Goal: Task Accomplishment & Management: Complete application form

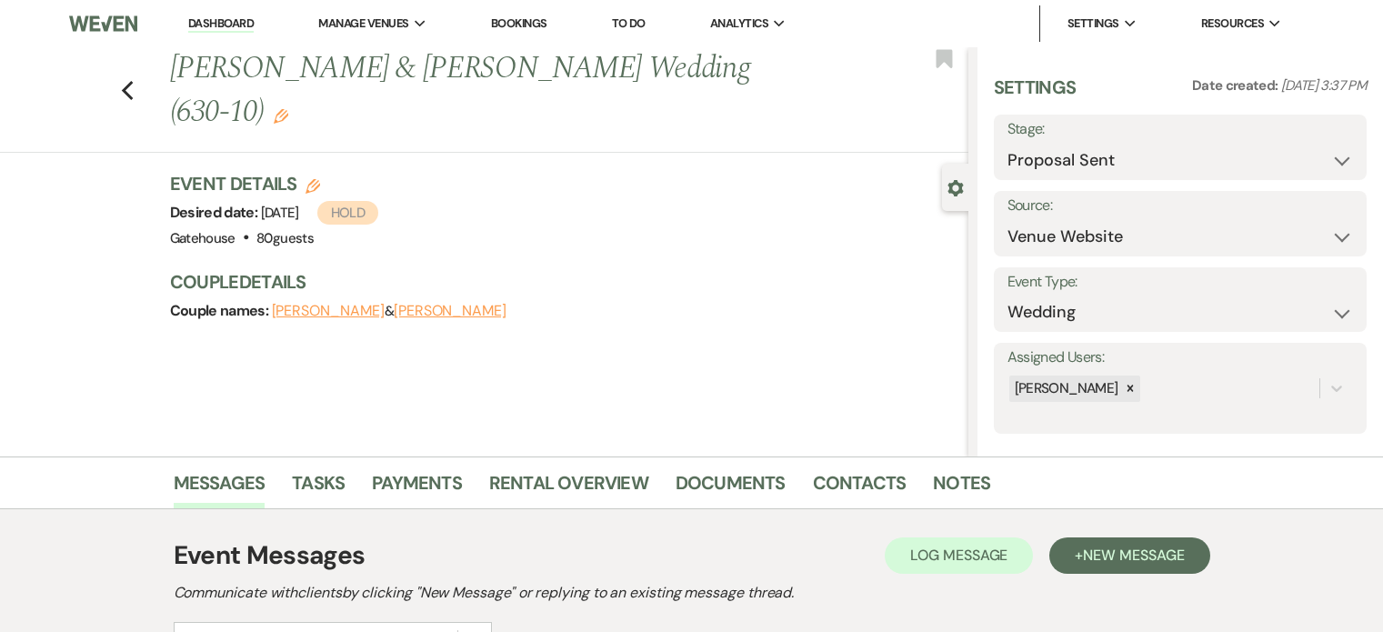
select select "6"
select select "5"
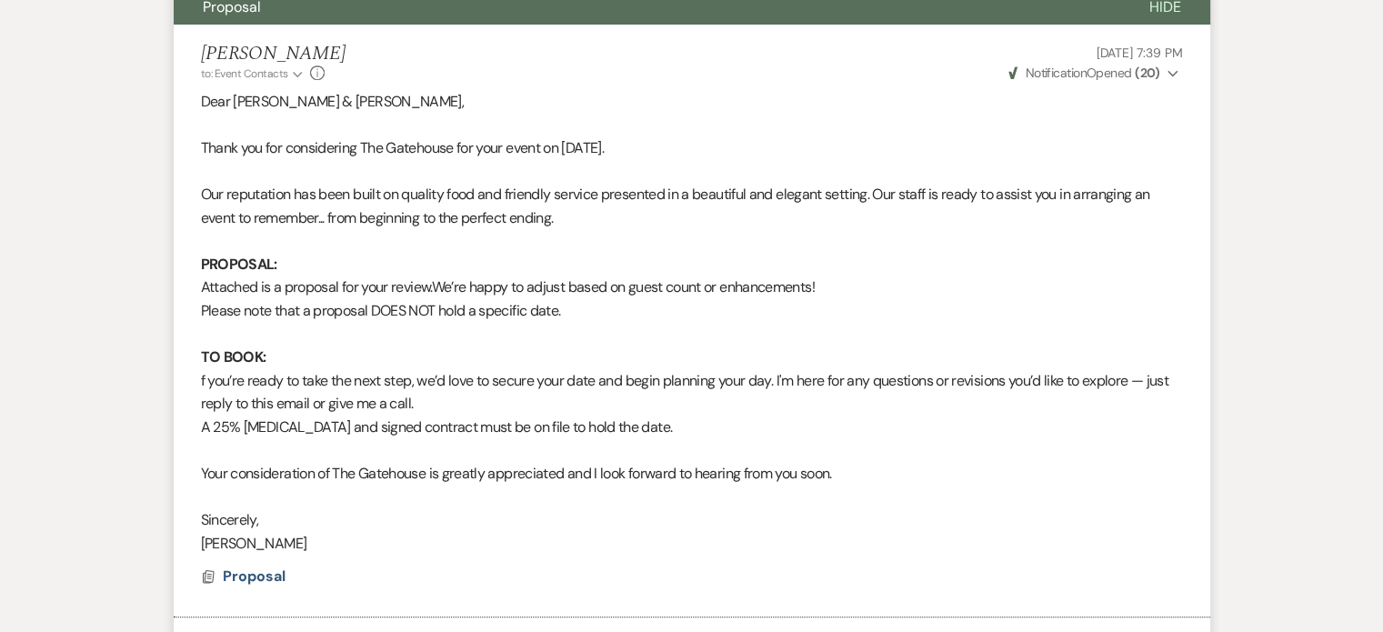
scroll to position [1326, 0]
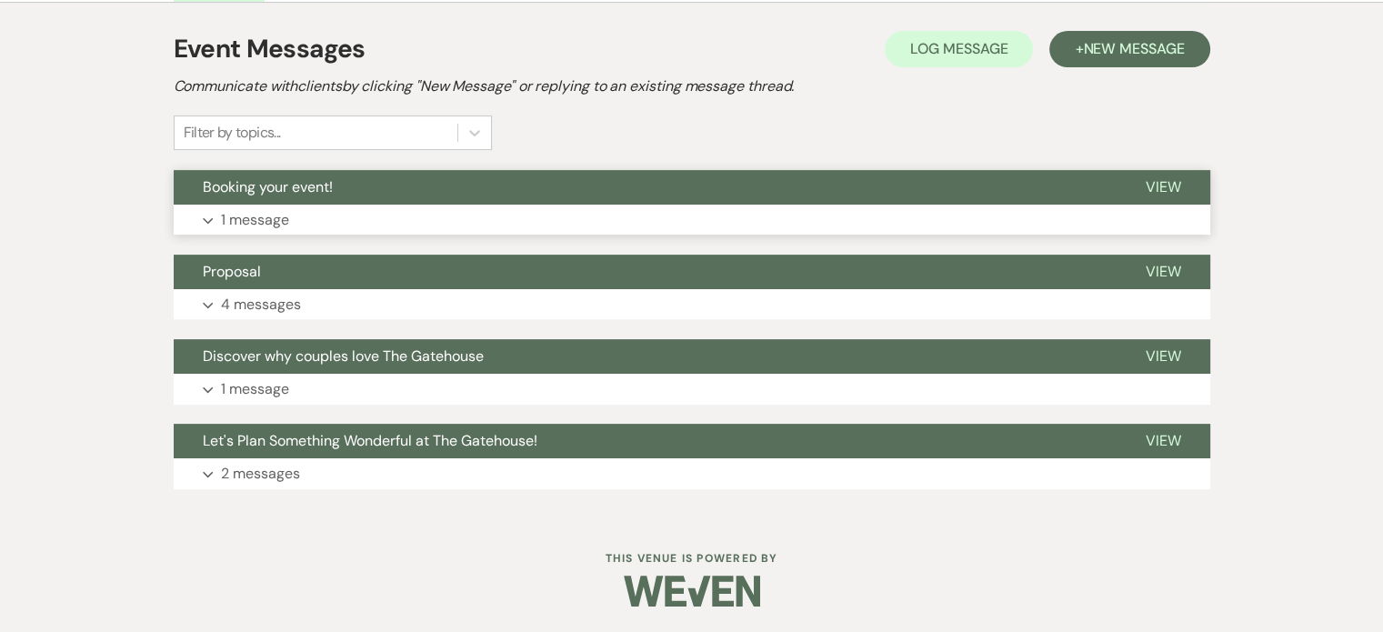
click at [255, 216] on p "1 message" at bounding box center [255, 220] width 68 height 24
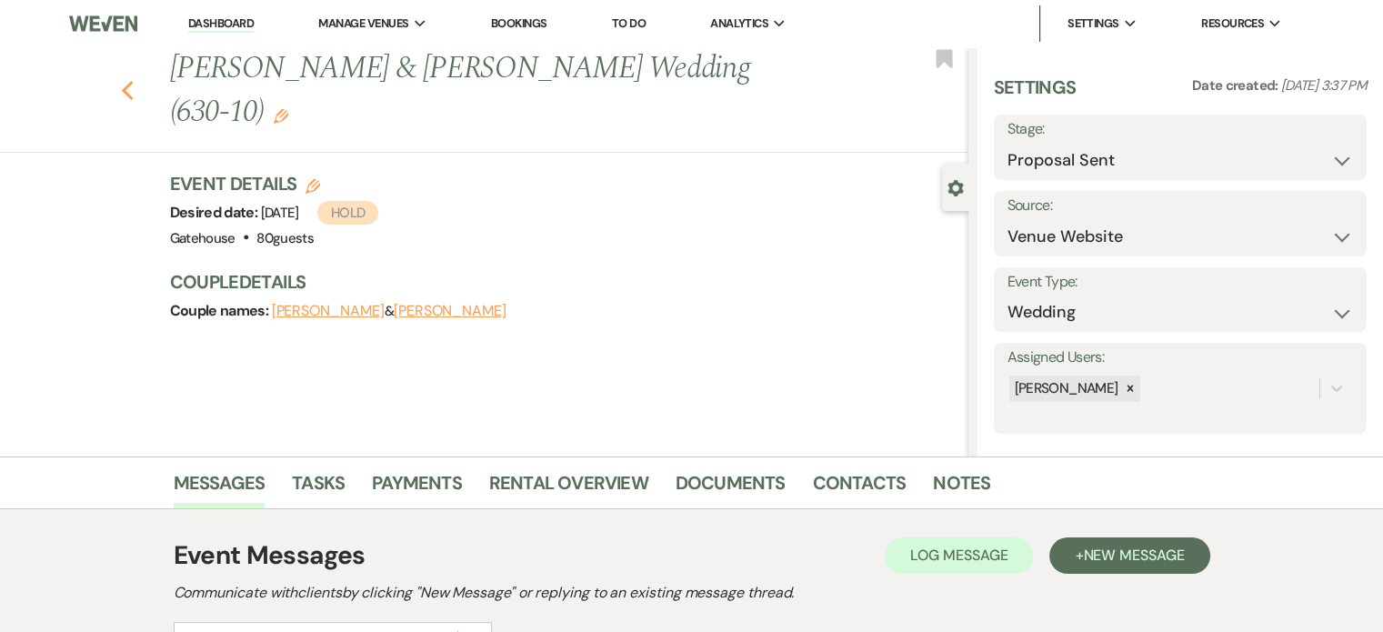
click at [131, 80] on icon "Previous" at bounding box center [128, 91] width 14 height 22
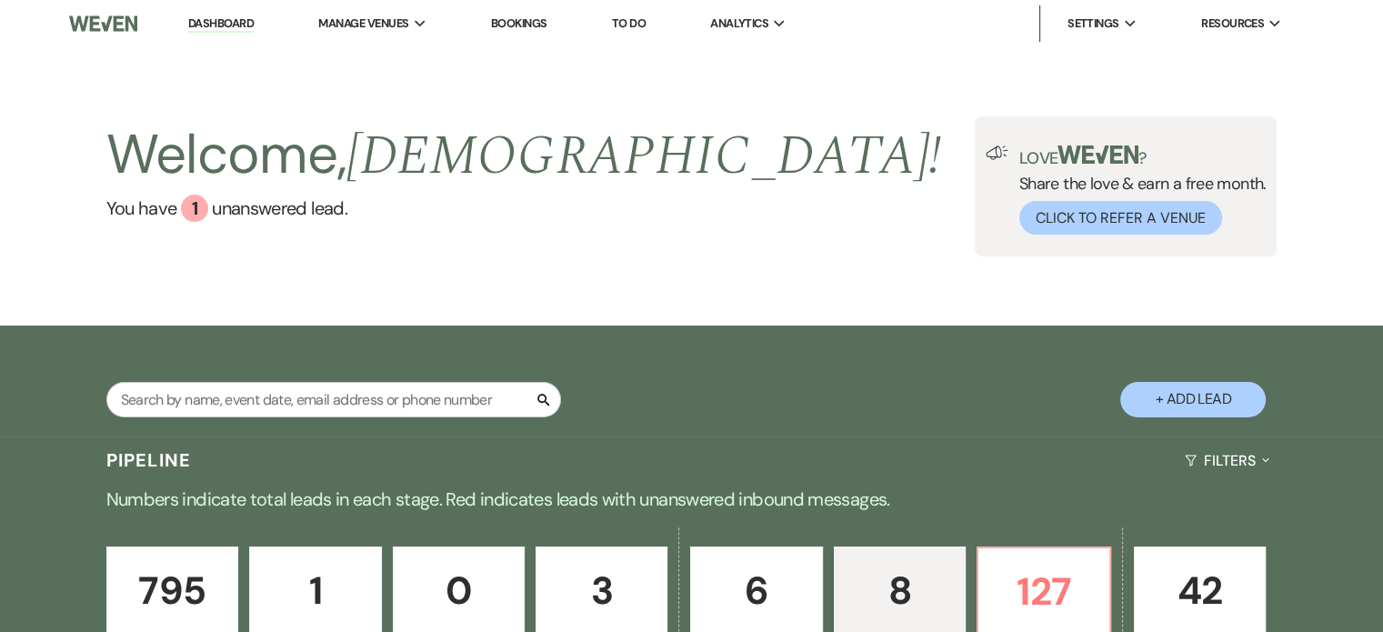
select select "6"
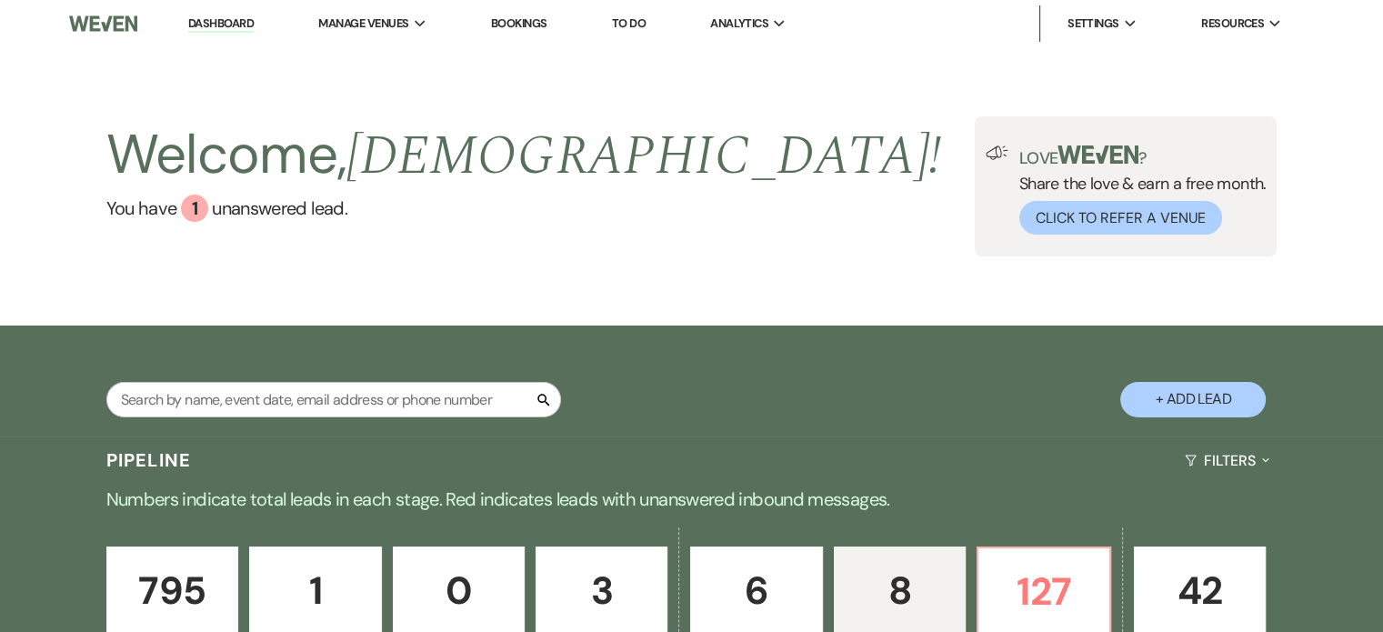
select select "6"
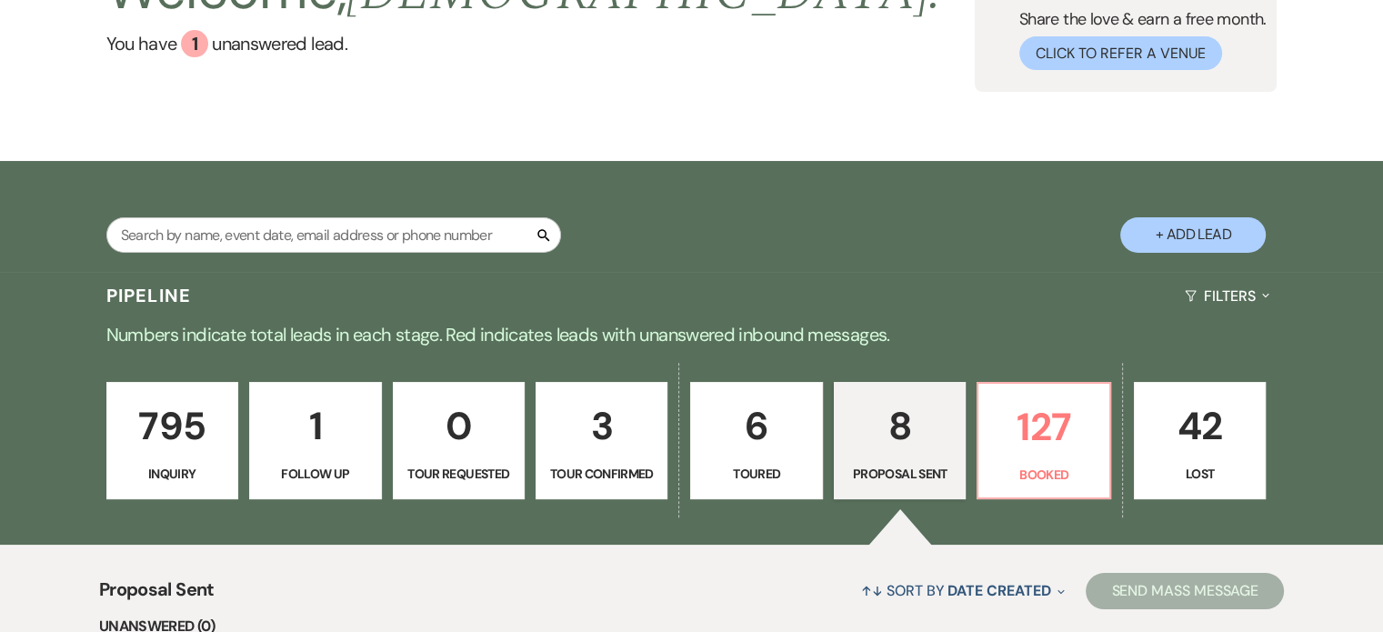
scroll to position [182, 0]
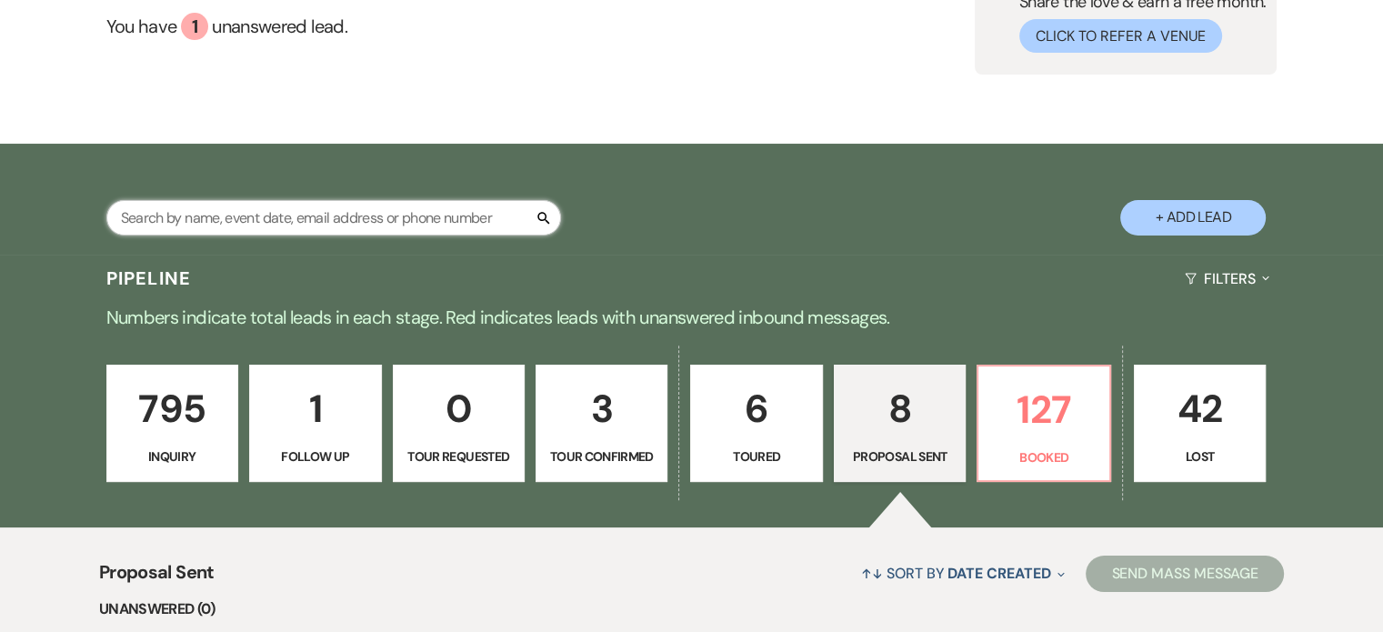
click at [342, 221] on input "text" at bounding box center [333, 217] width 455 height 35
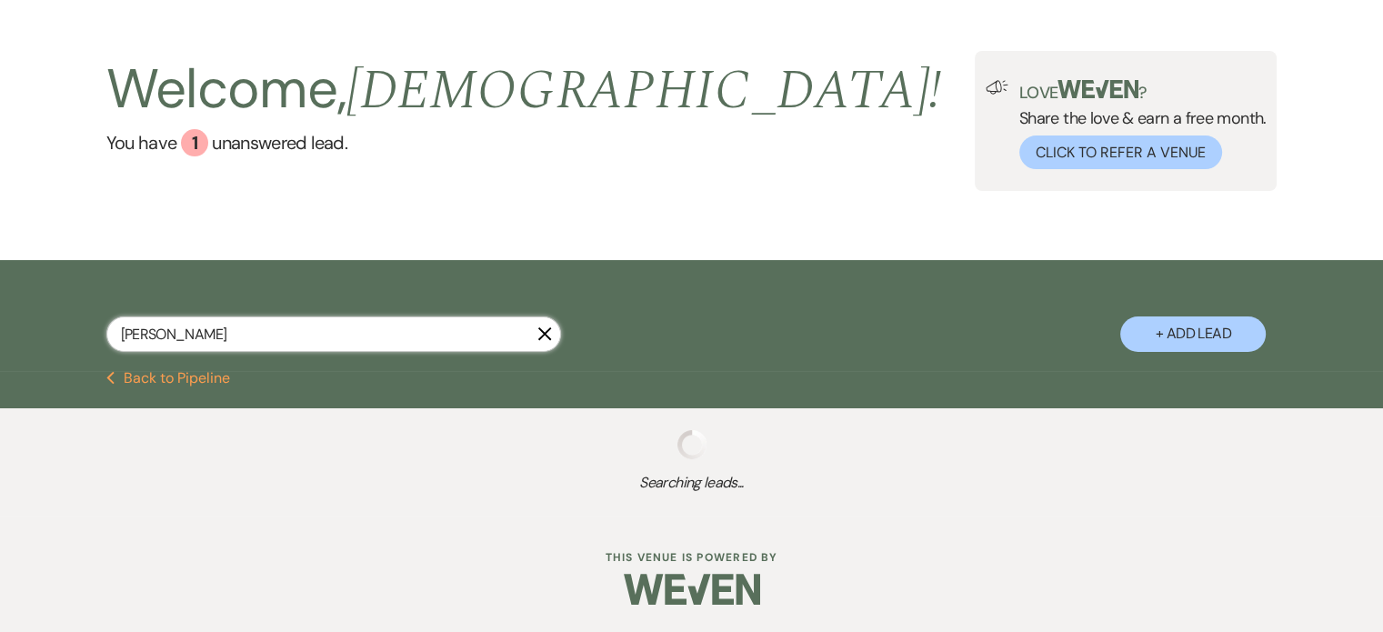
scroll to position [182, 0]
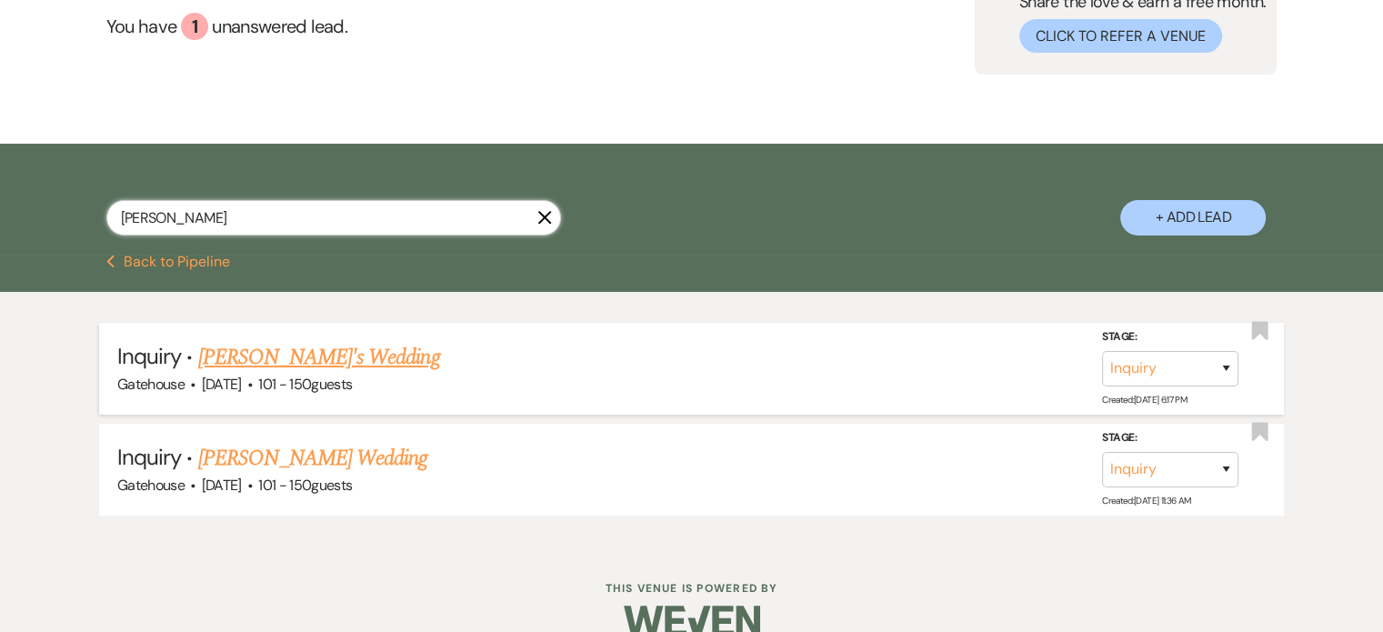
type input "[PERSON_NAME]"
click at [273, 352] on link "[PERSON_NAME]'s Wedding" at bounding box center [319, 357] width 242 height 33
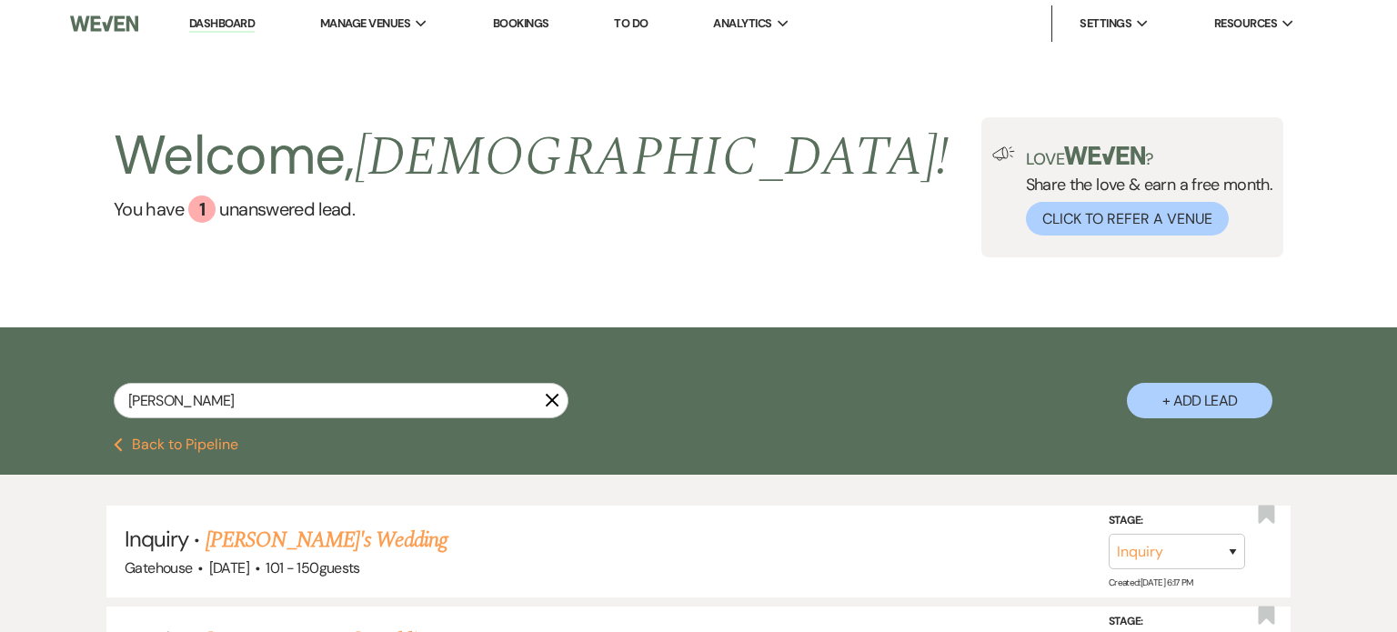
select select "2"
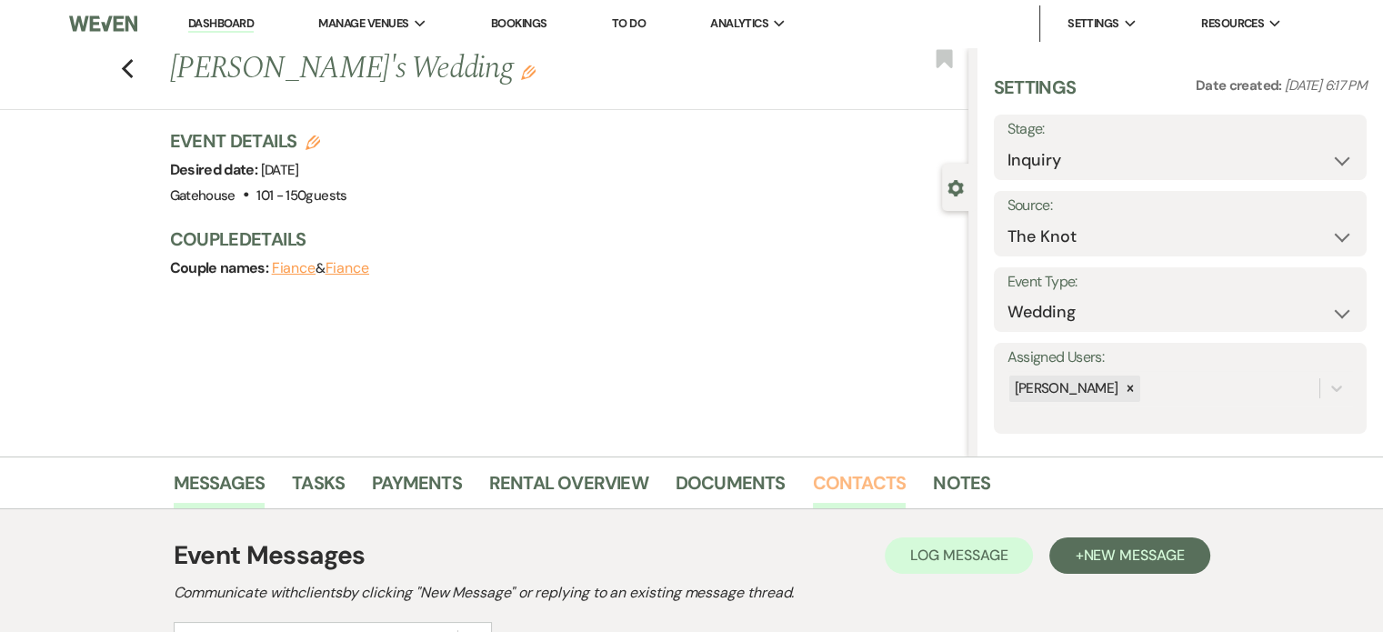
click at [848, 479] on link "Contacts" at bounding box center [860, 488] width 94 height 40
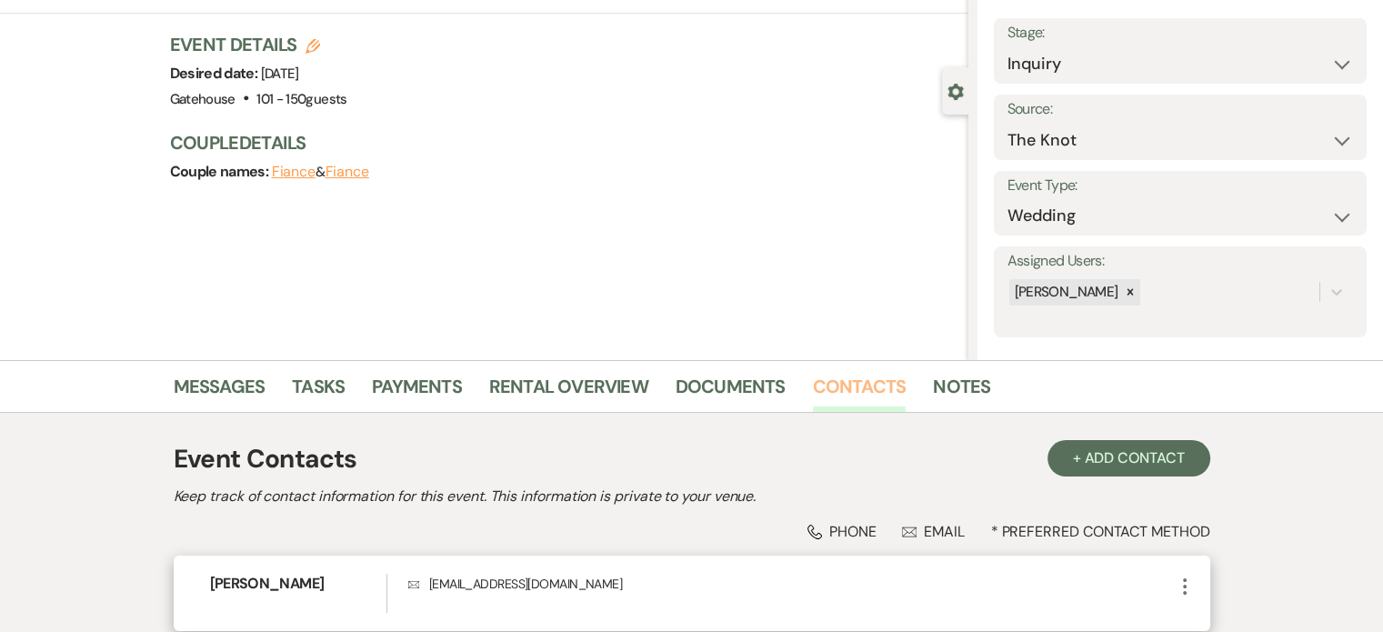
scroll to position [256, 0]
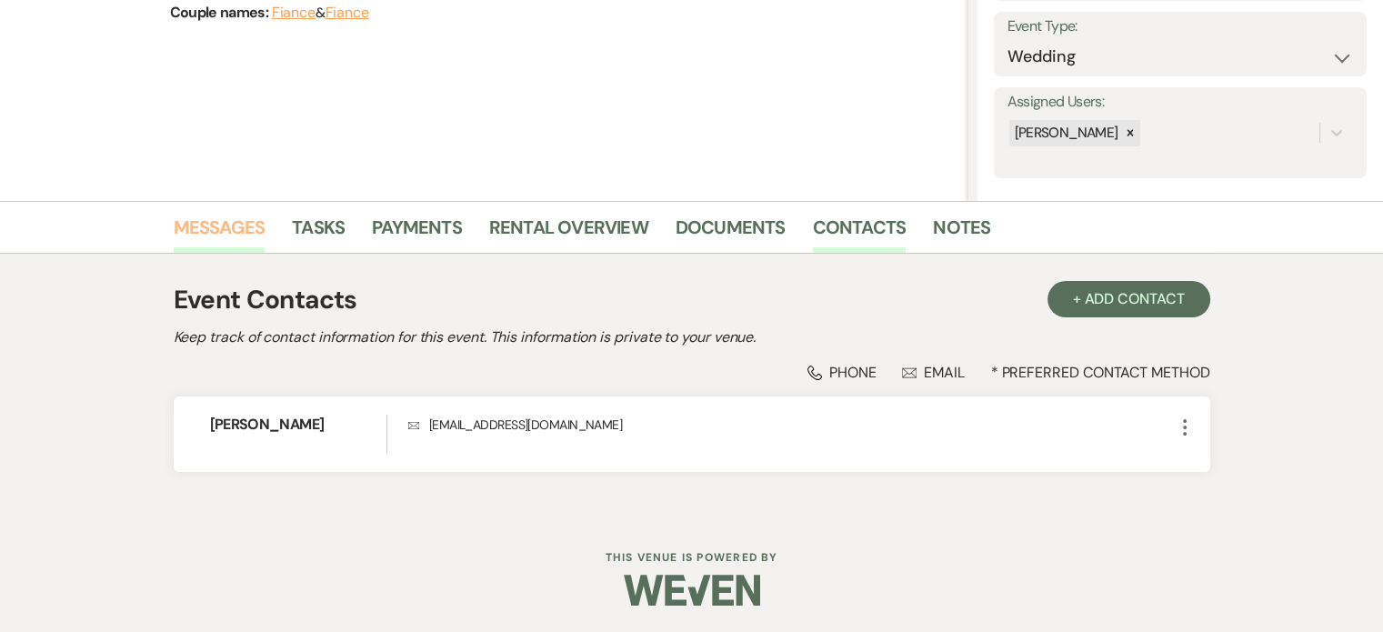
click at [208, 225] on link "Messages" at bounding box center [220, 233] width 92 height 40
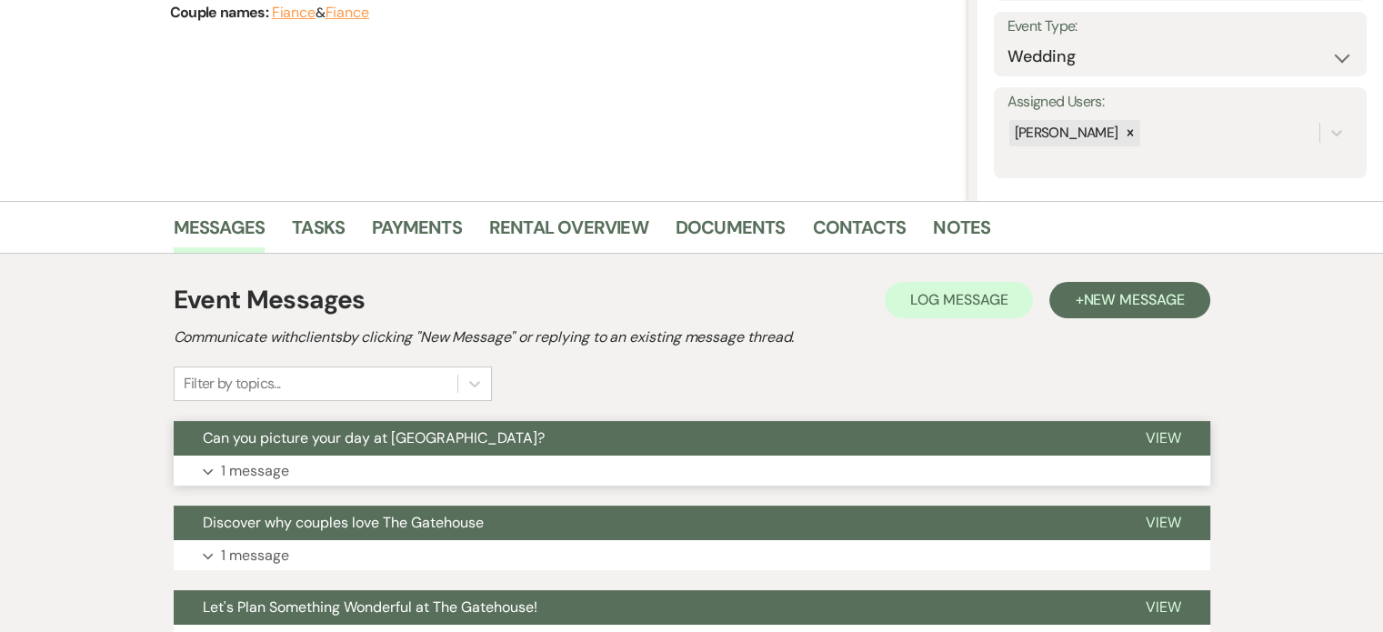
click at [244, 466] on p "1 message" at bounding box center [255, 471] width 68 height 24
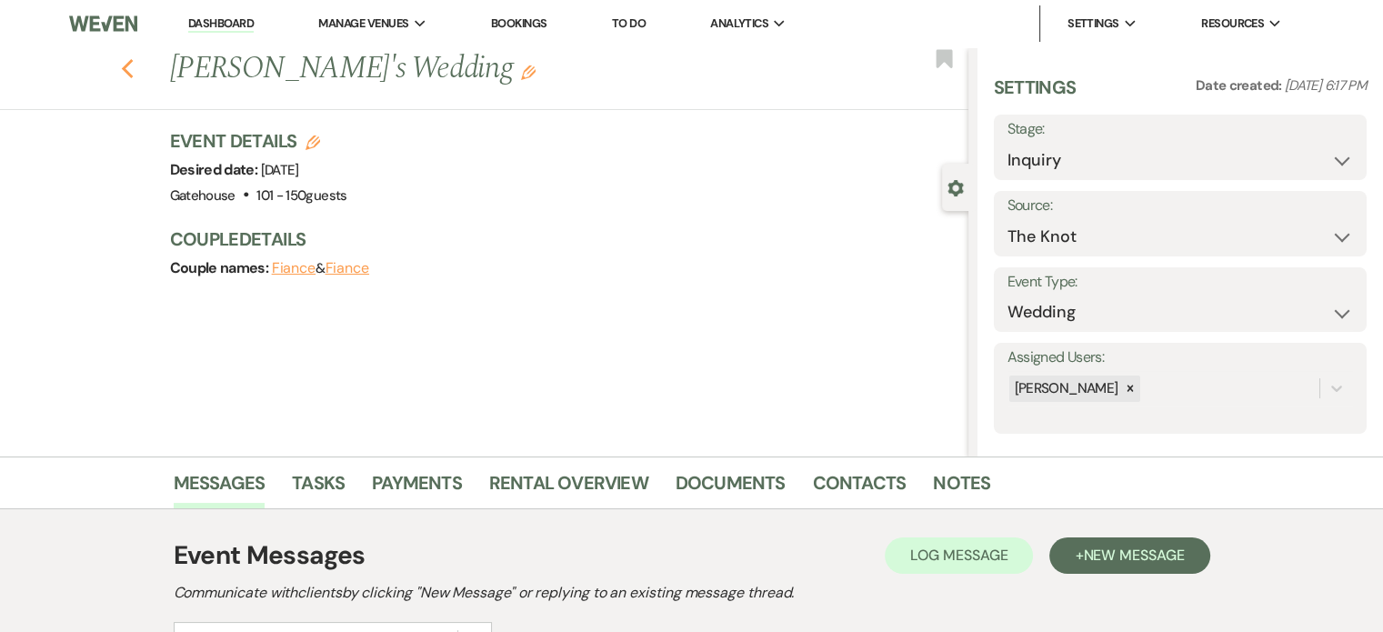
click at [129, 68] on use "button" at bounding box center [127, 69] width 12 height 20
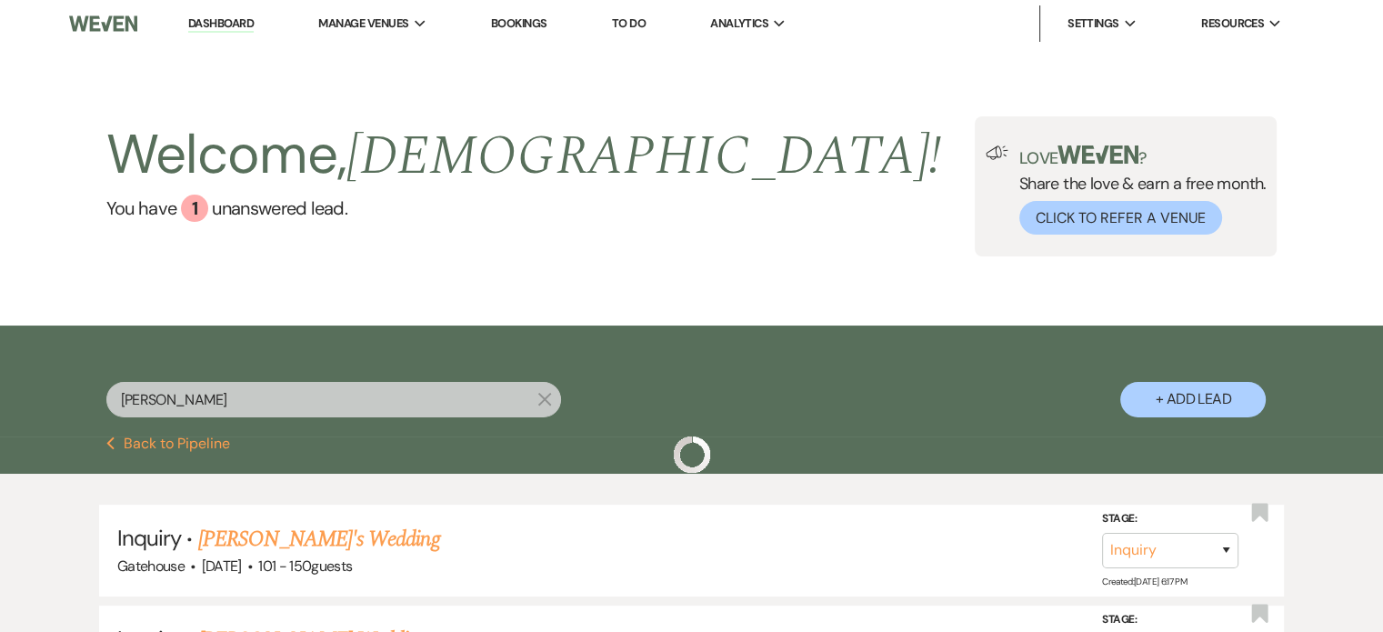
scroll to position [182, 0]
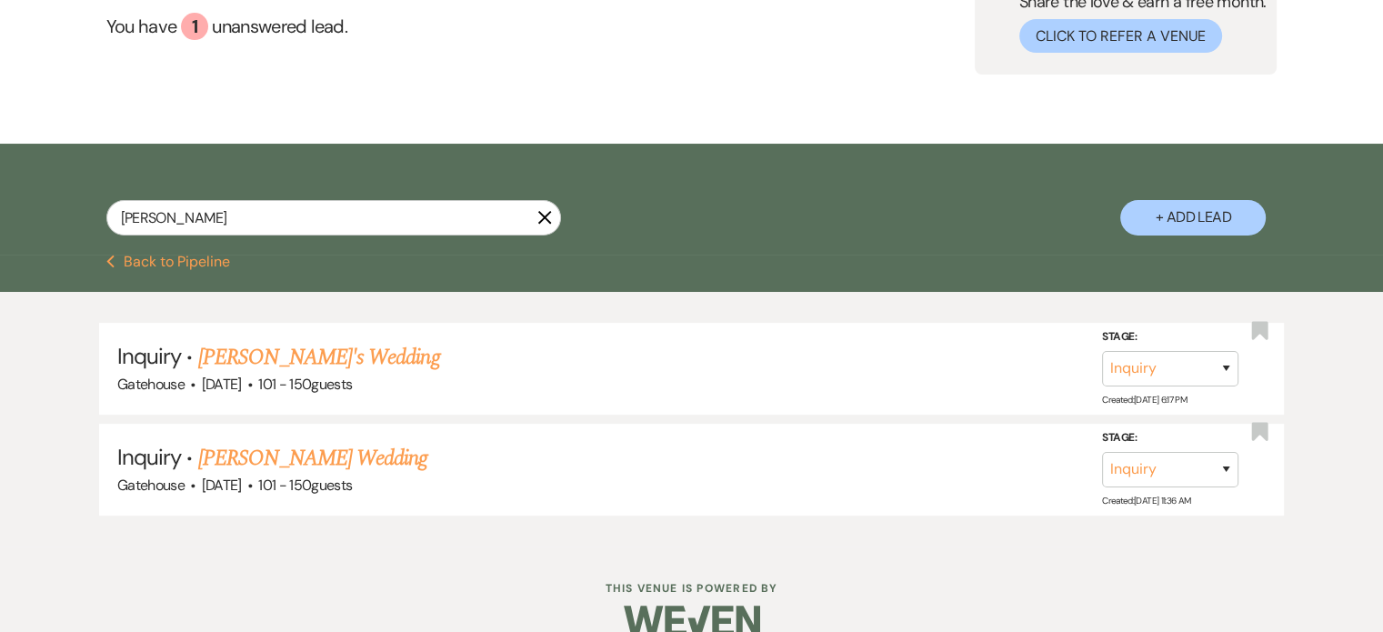
click at [542, 212] on icon "X" at bounding box center [544, 217] width 15 height 15
select select "6"
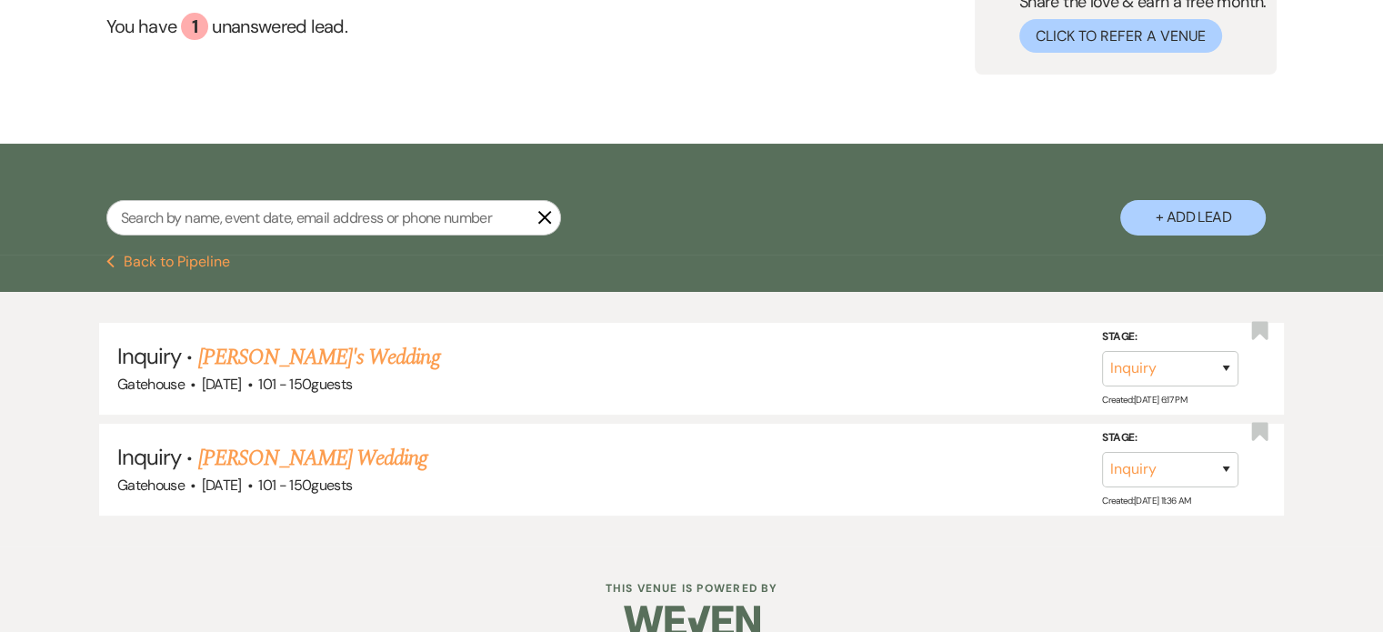
select select "6"
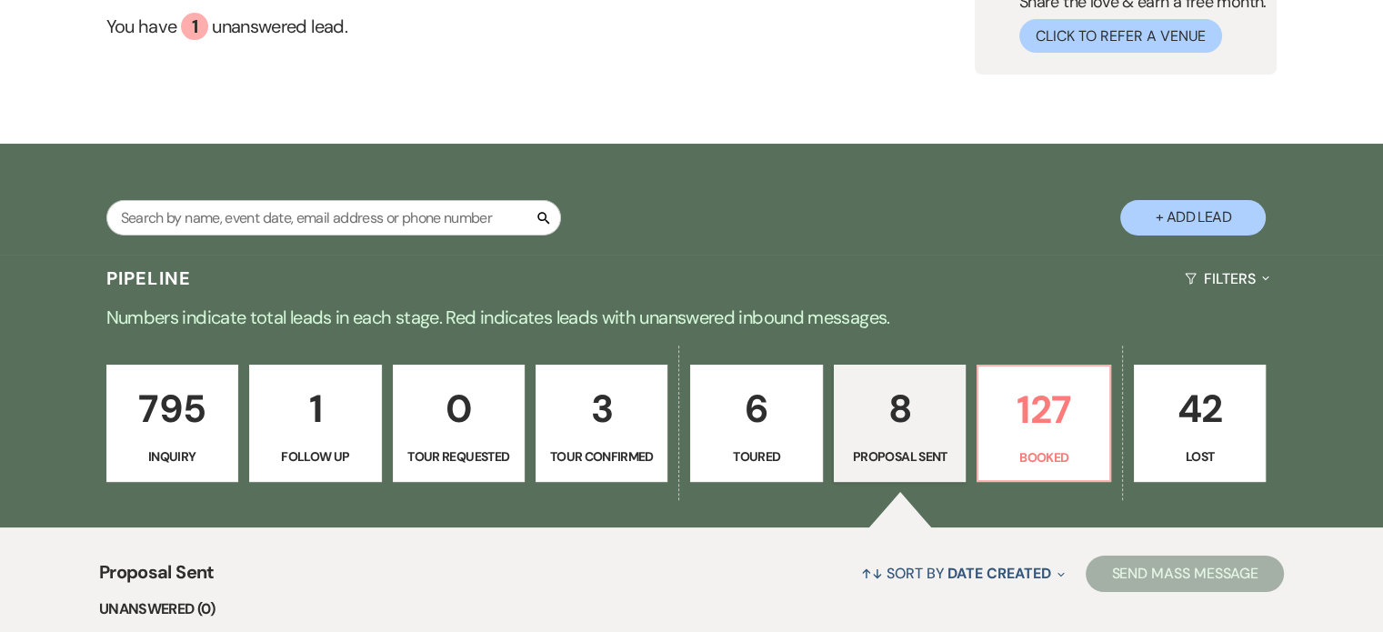
click at [1218, 216] on button "+ Add Lead" at bounding box center [1192, 217] width 145 height 35
select select "669"
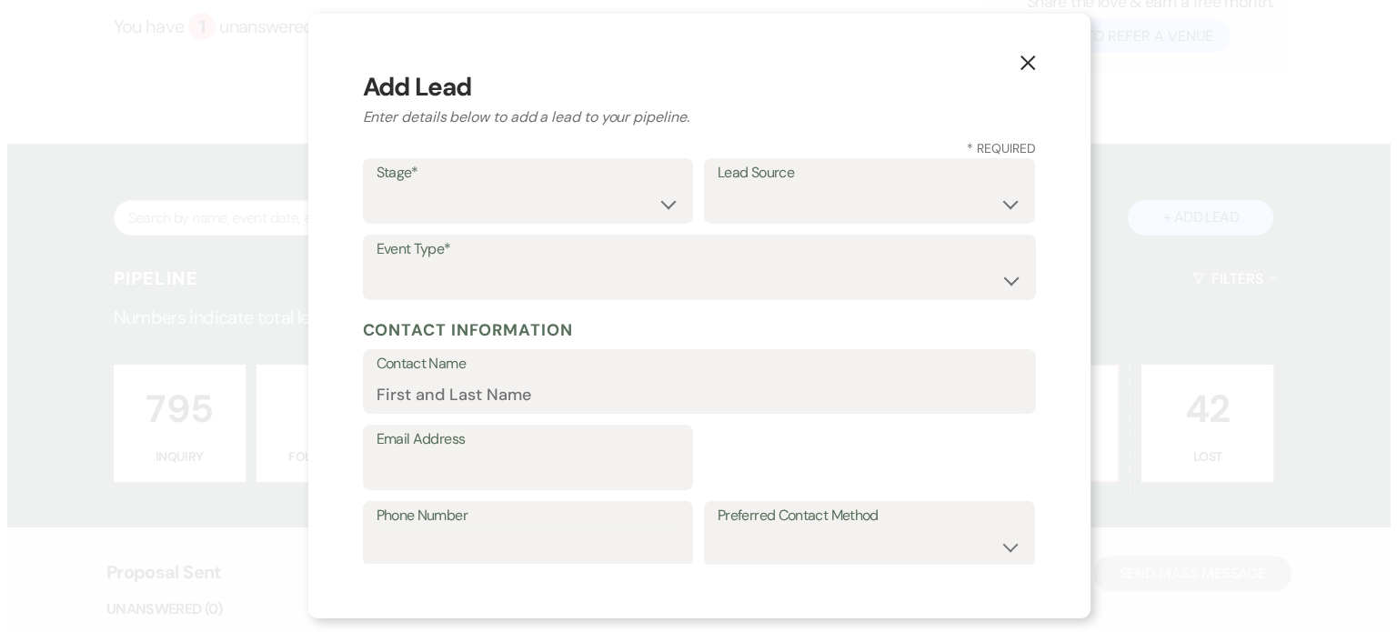
scroll to position [182, 0]
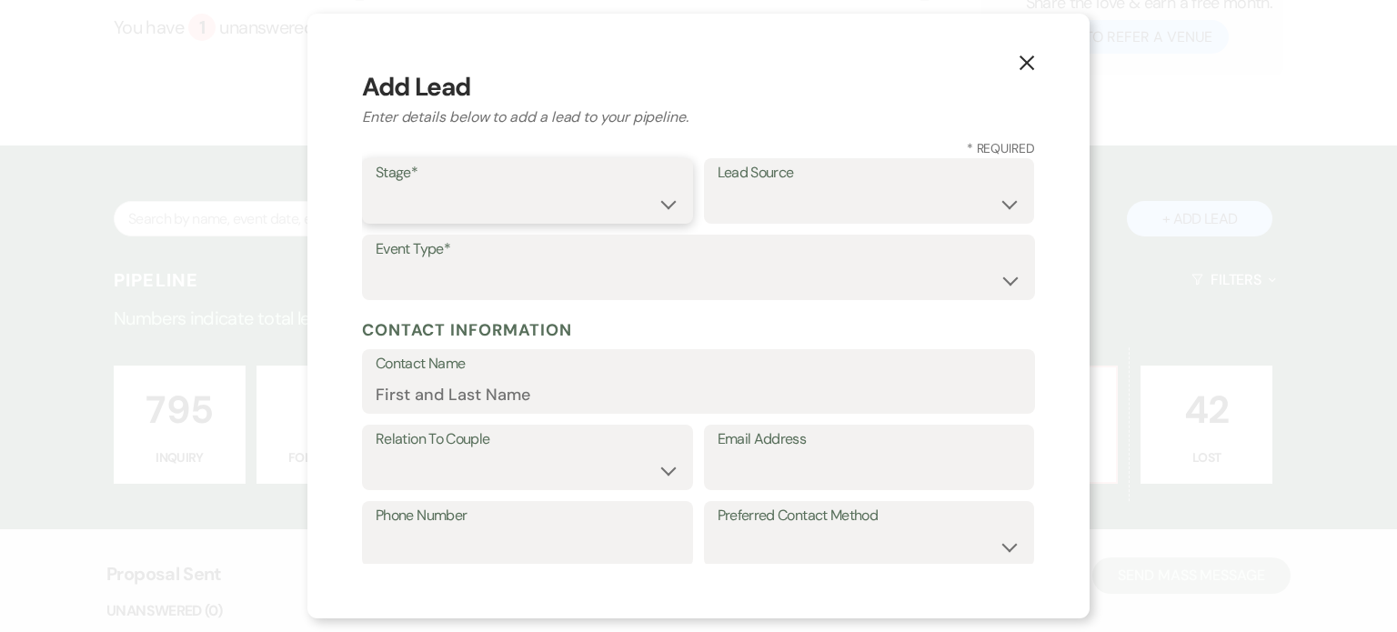
click at [400, 202] on select "Inquiry Follow Up Tour Requested Tour Confirmed Toured Proposal Sent Booked Lost" at bounding box center [528, 203] width 304 height 35
select select "1"
click at [376, 186] on select "Inquiry Follow Up Tour Requested Tour Confirmed Toured Proposal Sent Booked Lost" at bounding box center [528, 203] width 304 height 35
drag, startPoint x: 759, startPoint y: 202, endPoint x: 762, endPoint y: 218, distance: 16.6
click at [759, 202] on select "Weven Venue Website Instagram Facebook Pinterest Google The Knot Wedding Wire H…" at bounding box center [869, 203] width 304 height 35
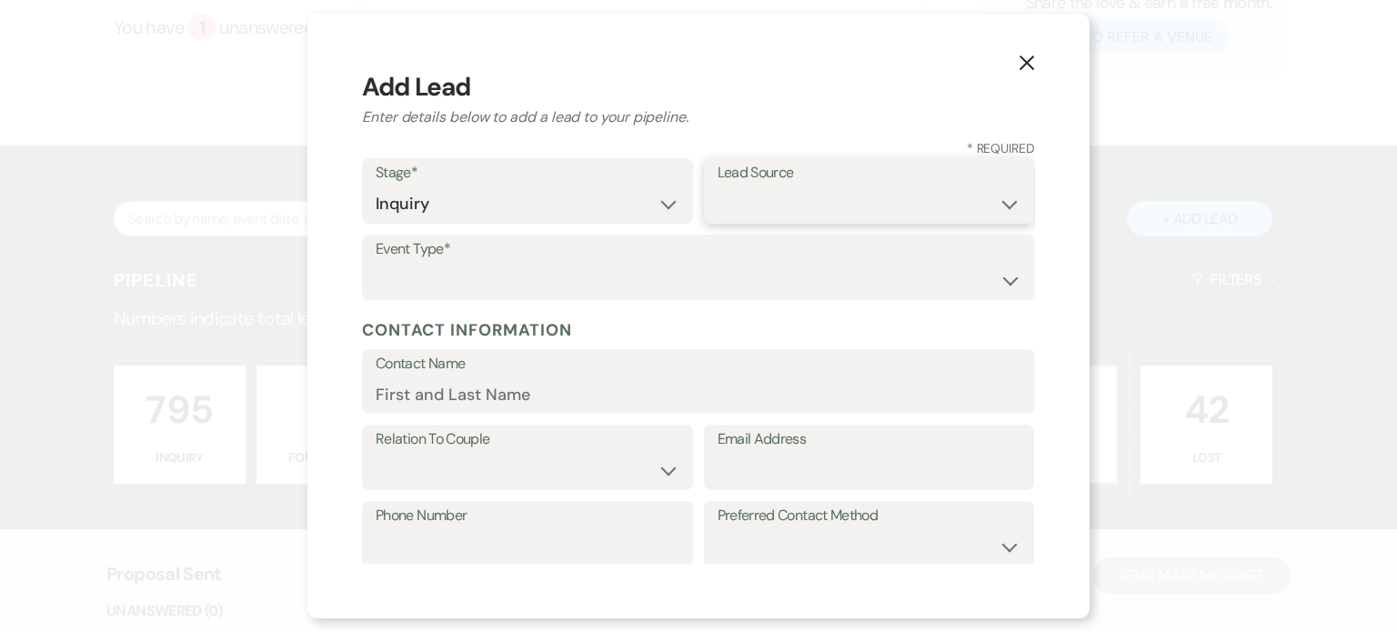
select select "3"
click at [717, 186] on select "Weven Venue Website Instagram Facebook Pinterest Google The Knot Wedding Wire H…" at bounding box center [869, 203] width 304 height 35
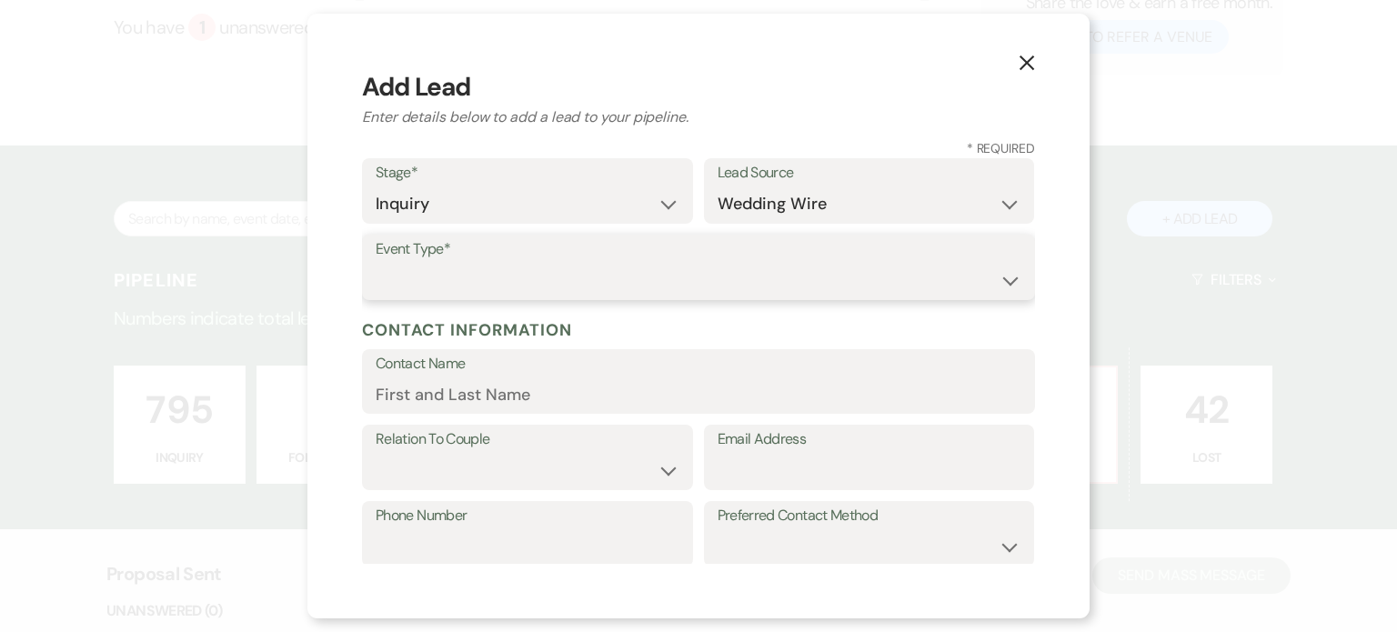
click at [447, 269] on select "Wedding Anniversary Party Baby Shower Bachelorette / Bachelor Party Birthday Pa…" at bounding box center [699, 280] width 646 height 35
select select "1"
click at [376, 263] on select "Wedding Anniversary Party Baby Shower Bachelorette / Bachelor Party Birthday Pa…" at bounding box center [699, 280] width 646 height 35
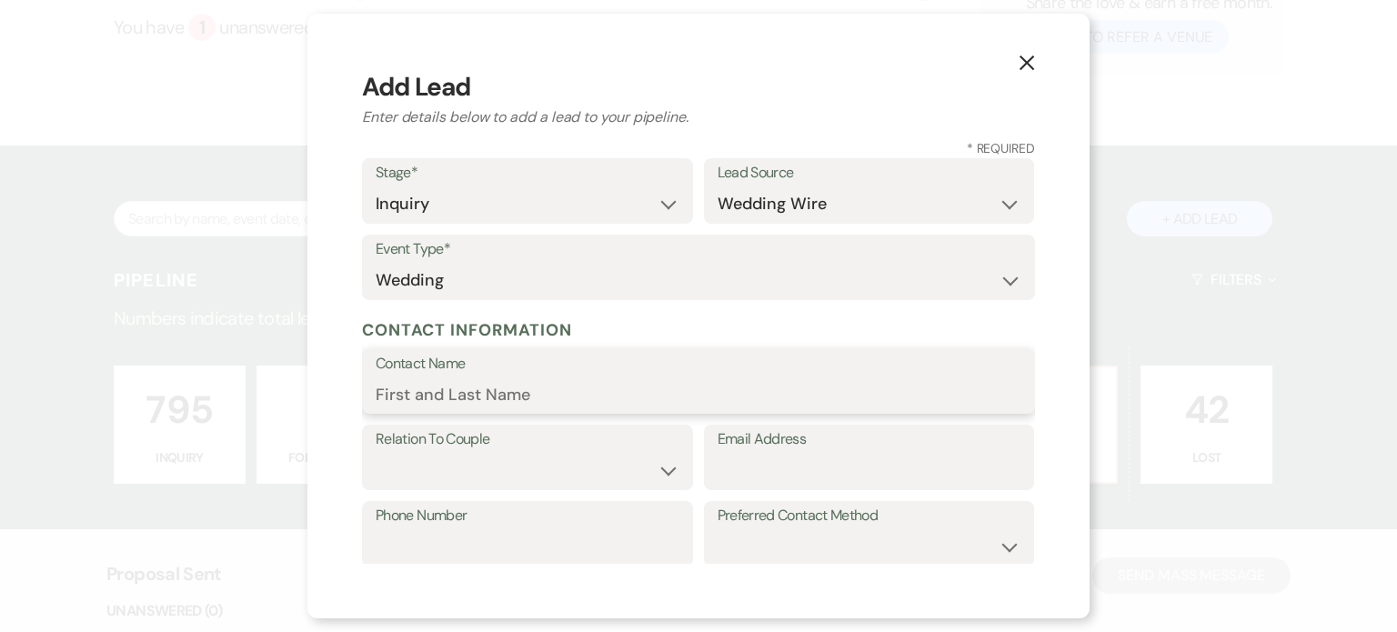
click at [495, 393] on input "Contact Name" at bounding box center [699, 393] width 646 height 35
type input "[PERSON_NAME]"
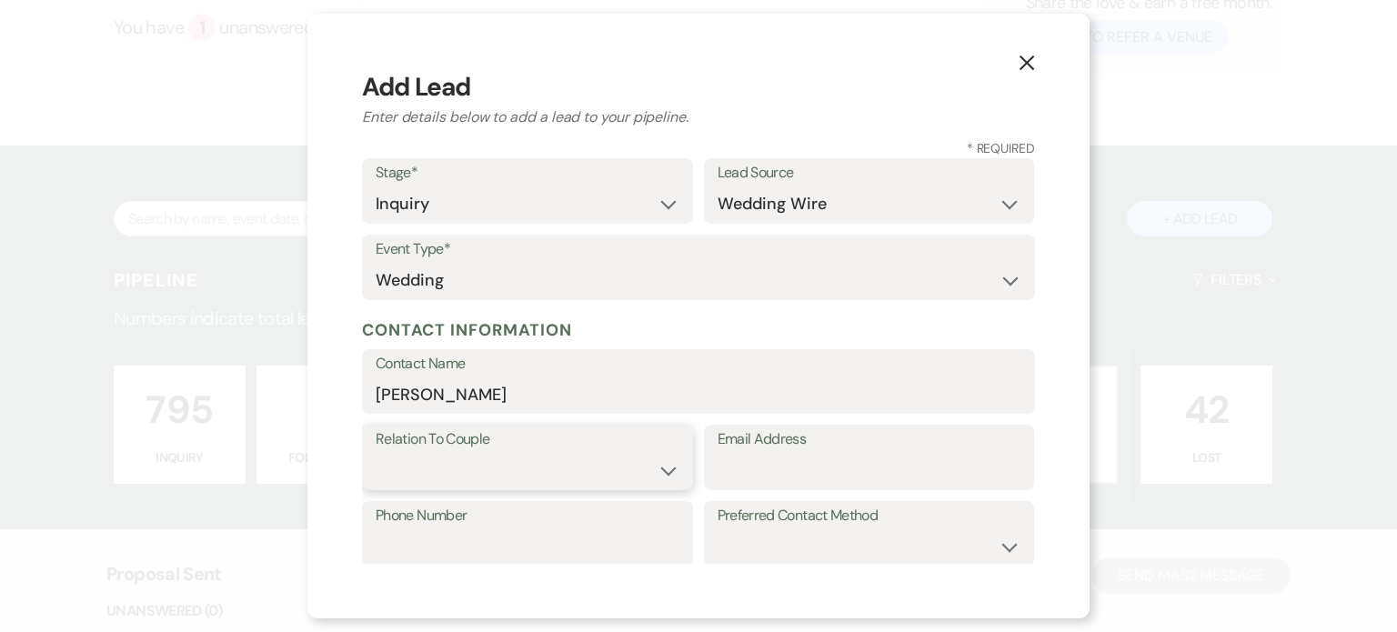
click at [480, 470] on select "Couple Planner Parent of Couple Family Member Friend Other" at bounding box center [528, 470] width 304 height 35
select select "1"
click at [376, 453] on select "Couple Planner Parent of Couple Family Member Friend Other" at bounding box center [528, 470] width 304 height 35
click at [817, 476] on input "Email Address" at bounding box center [869, 470] width 304 height 35
paste input "[EMAIL_ADDRESS][DOMAIN_NAME]"
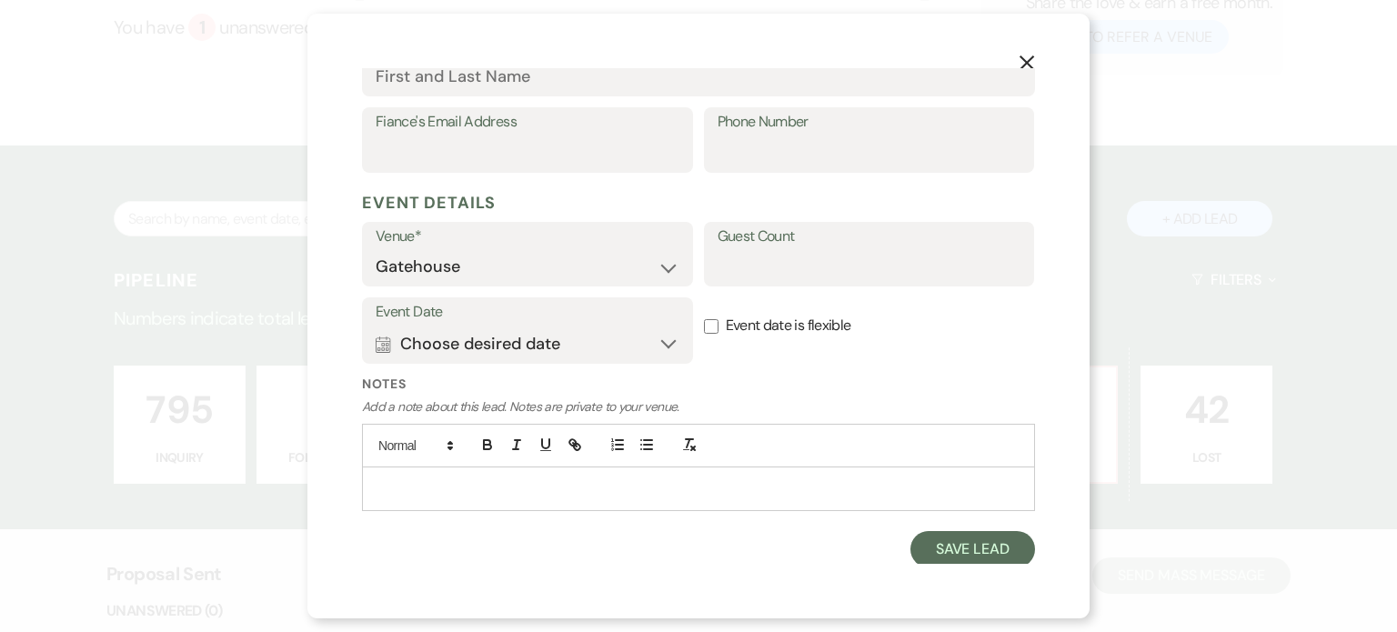
scroll to position [583, 0]
type input "[EMAIL_ADDRESS][DOMAIN_NAME]"
click at [379, 337] on use "button" at bounding box center [383, 344] width 15 height 16
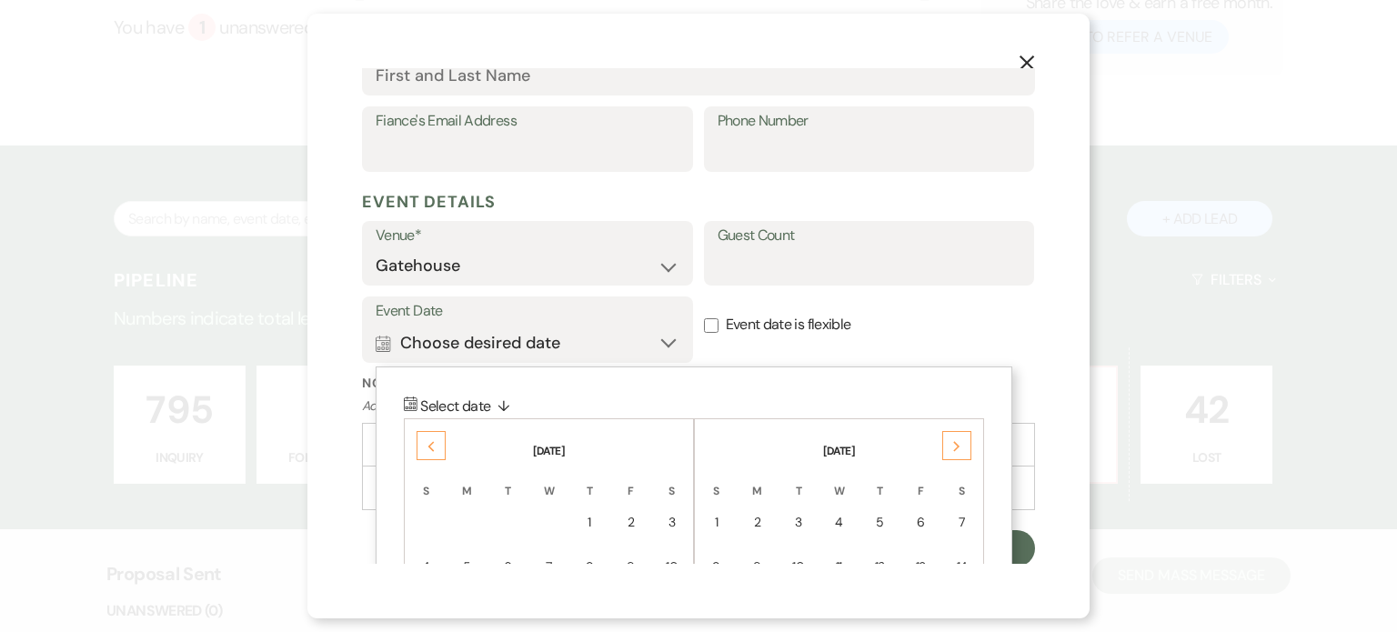
click at [431, 443] on use at bounding box center [431, 446] width 6 height 10
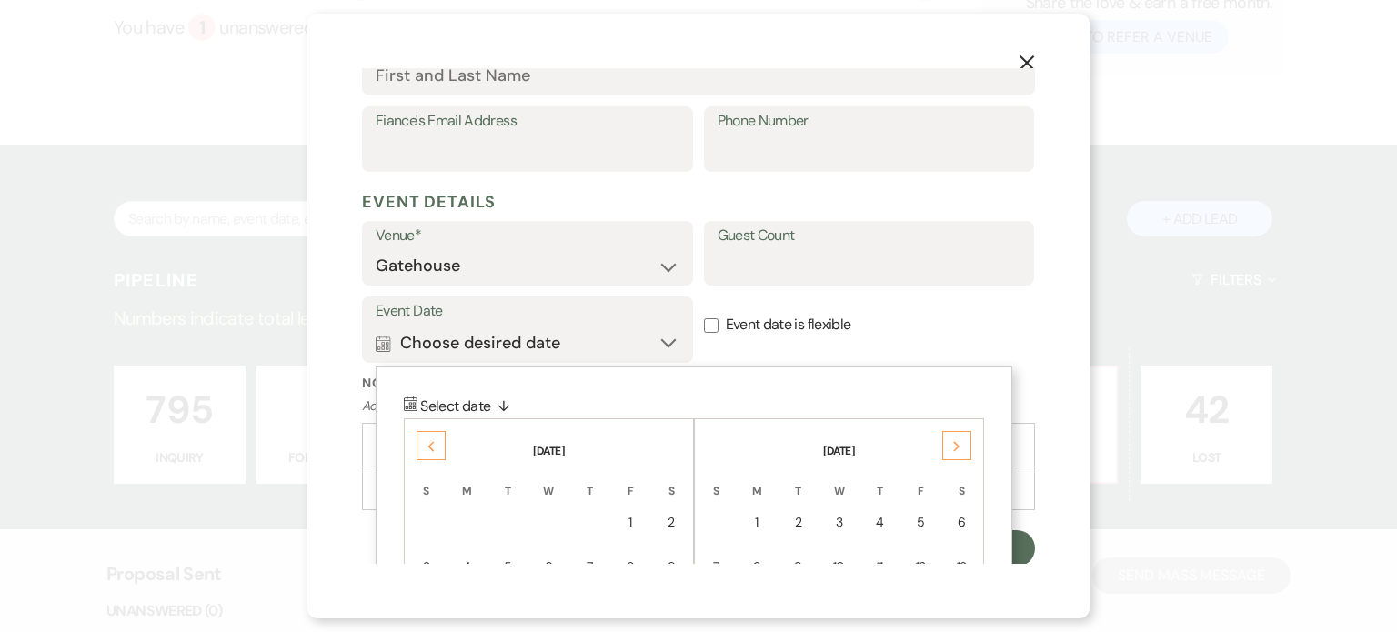
click at [431, 443] on use at bounding box center [431, 446] width 6 height 10
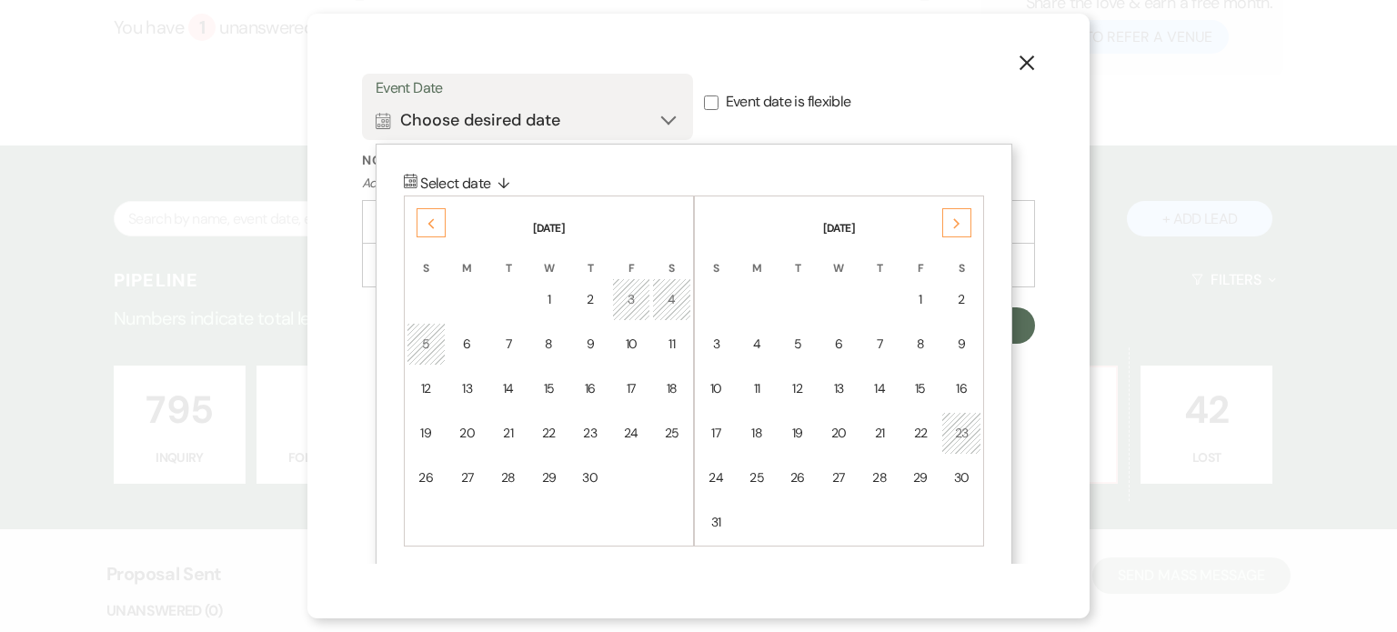
scroll to position [809, 0]
click at [667, 376] on div "18" at bounding box center [671, 385] width 15 height 19
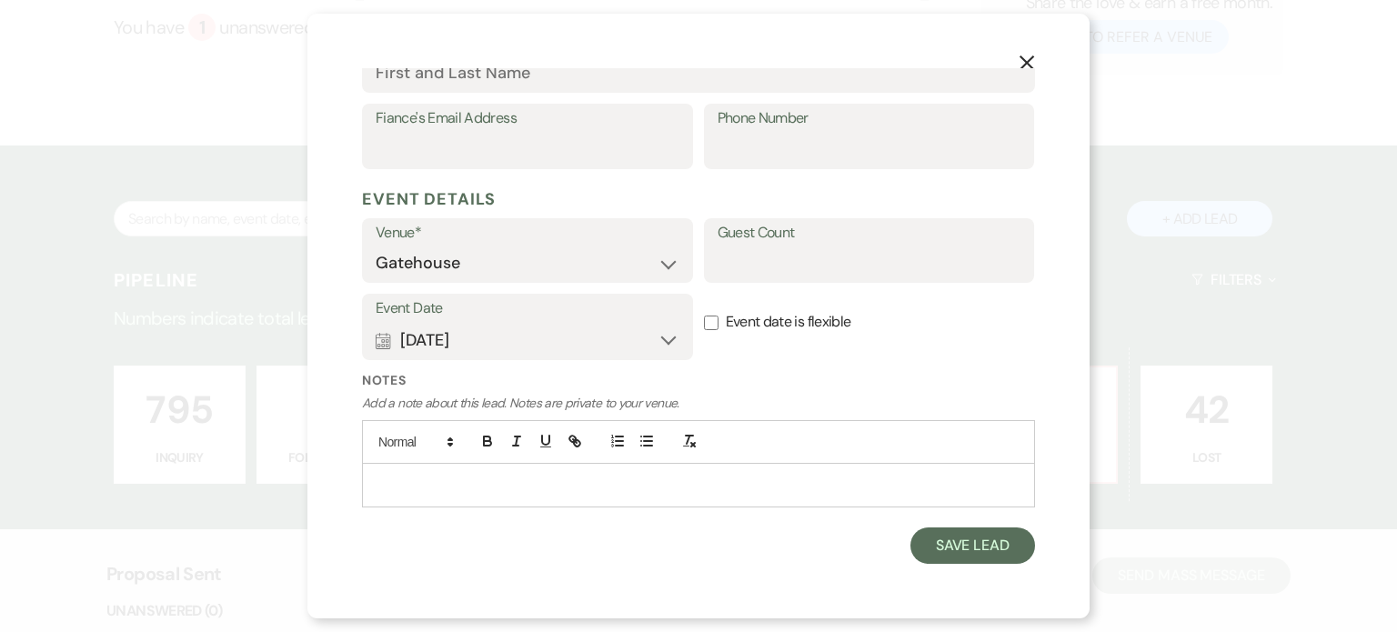
scroll to position [583, 0]
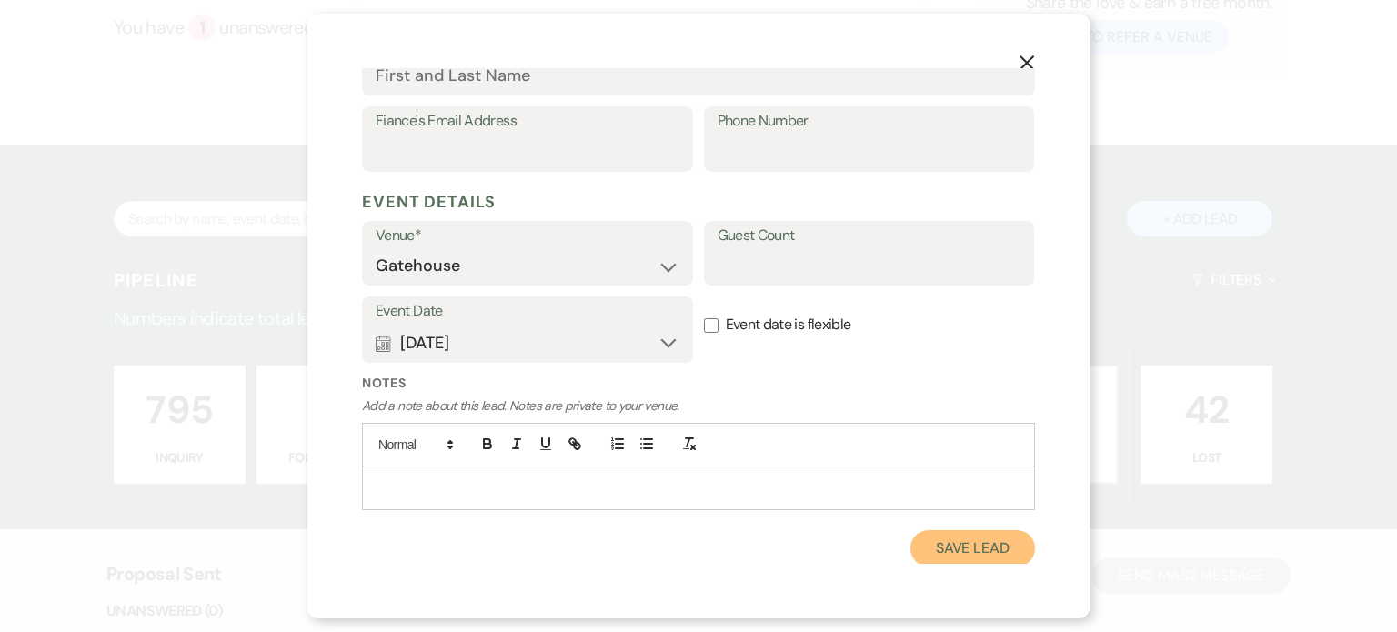
click at [938, 547] on button "Save Lead" at bounding box center [972, 548] width 125 height 36
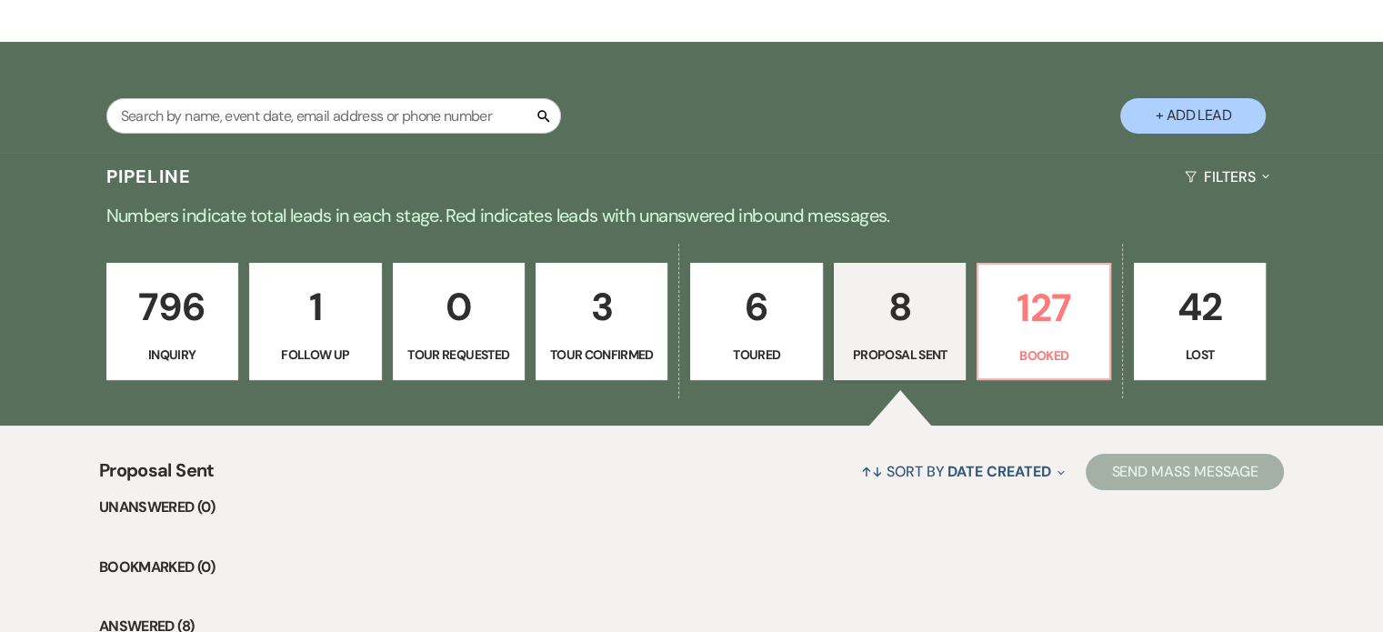
scroll to position [273, 0]
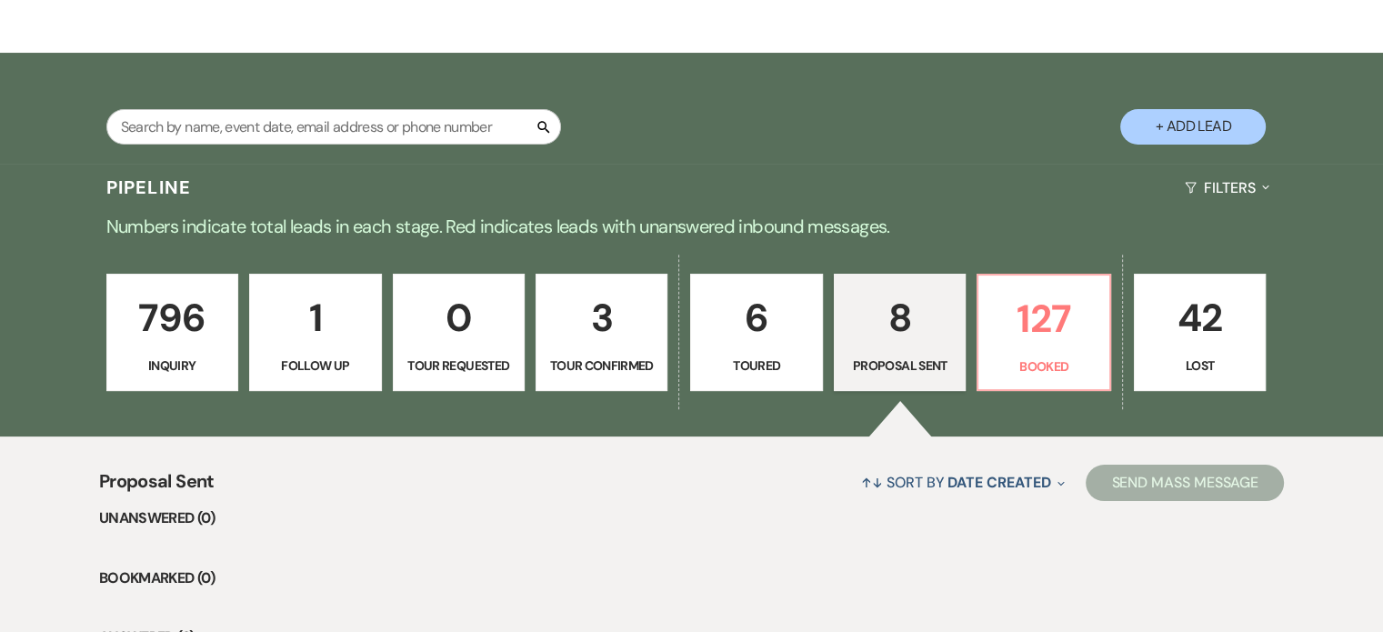
click at [167, 322] on p "796" at bounding box center [172, 317] width 108 height 61
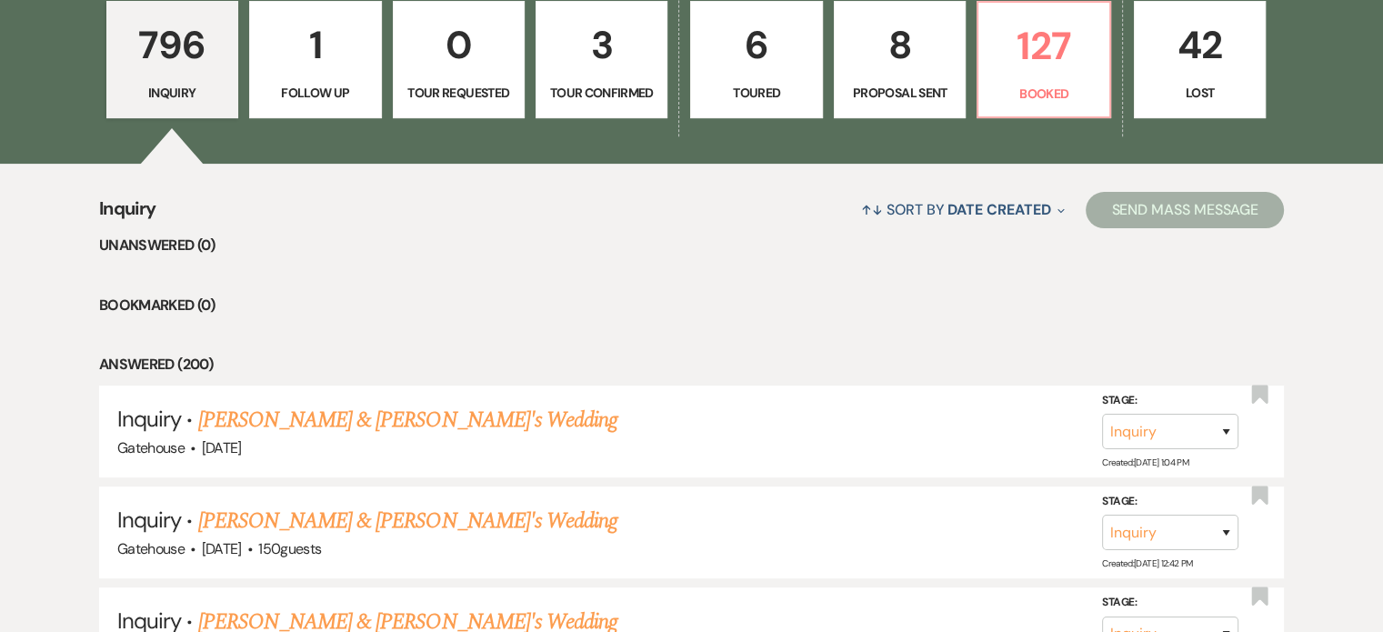
scroll to position [637, 0]
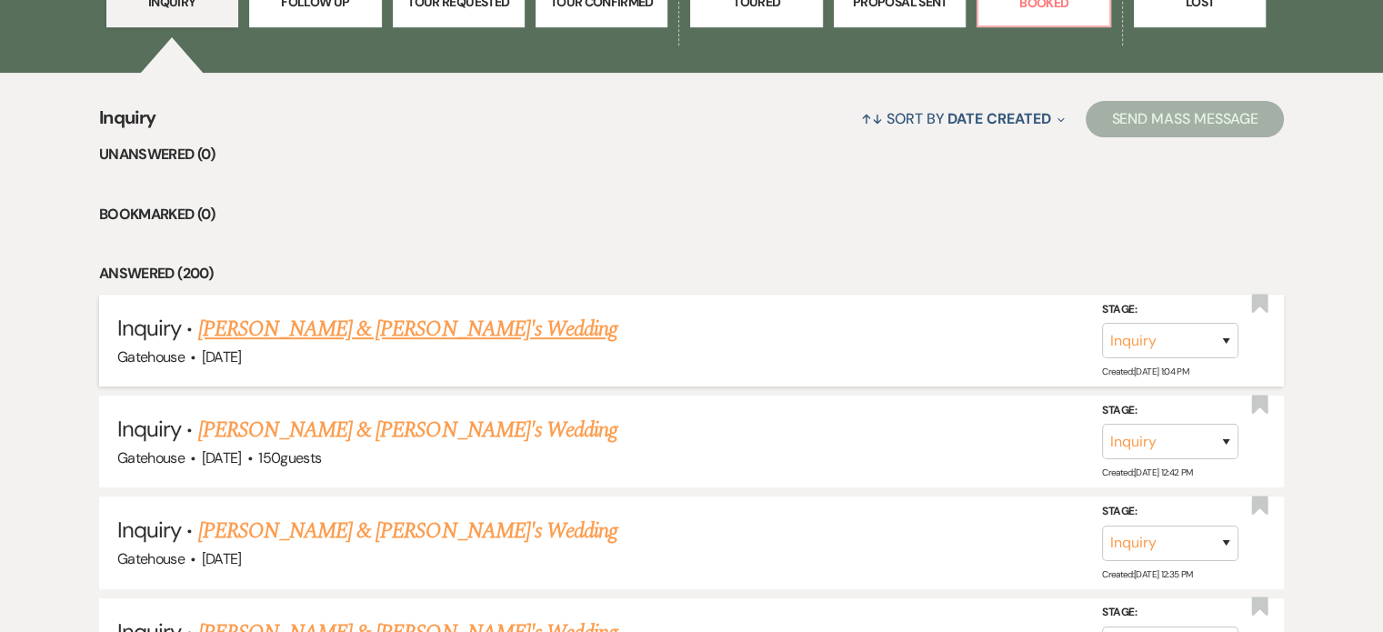
click at [400, 323] on link "[PERSON_NAME] & [PERSON_NAME]'s Wedding" at bounding box center [408, 329] width 420 height 33
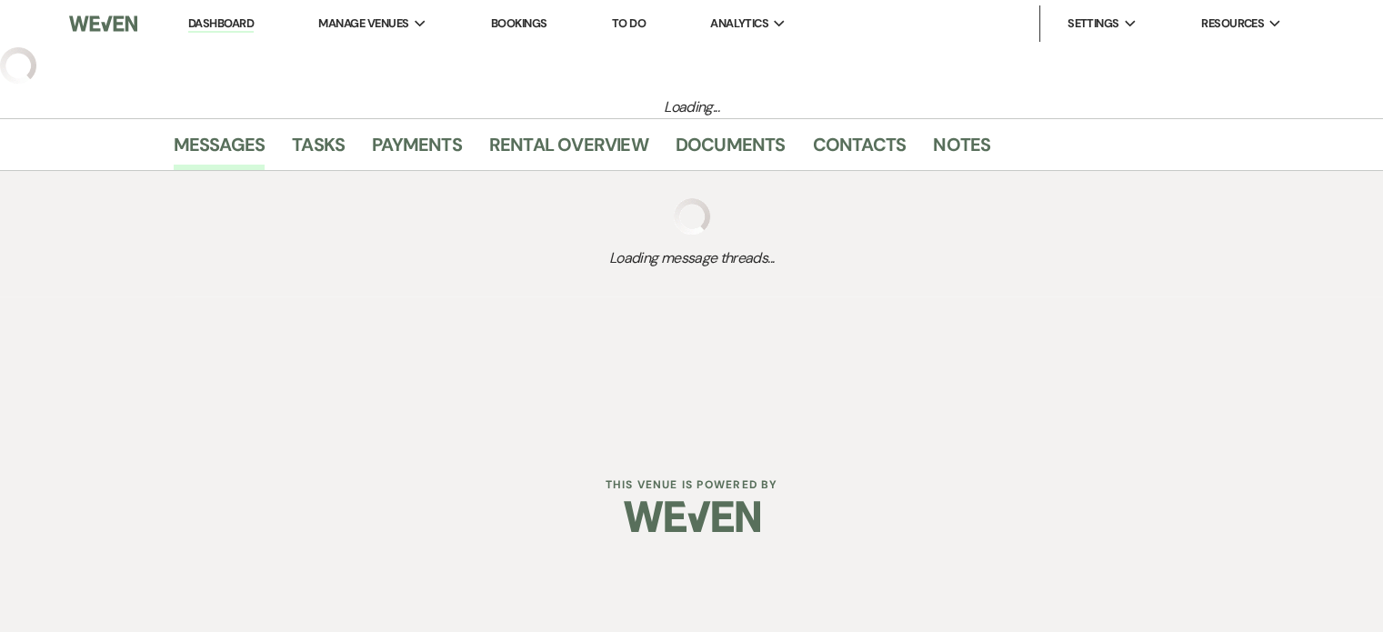
select select "3"
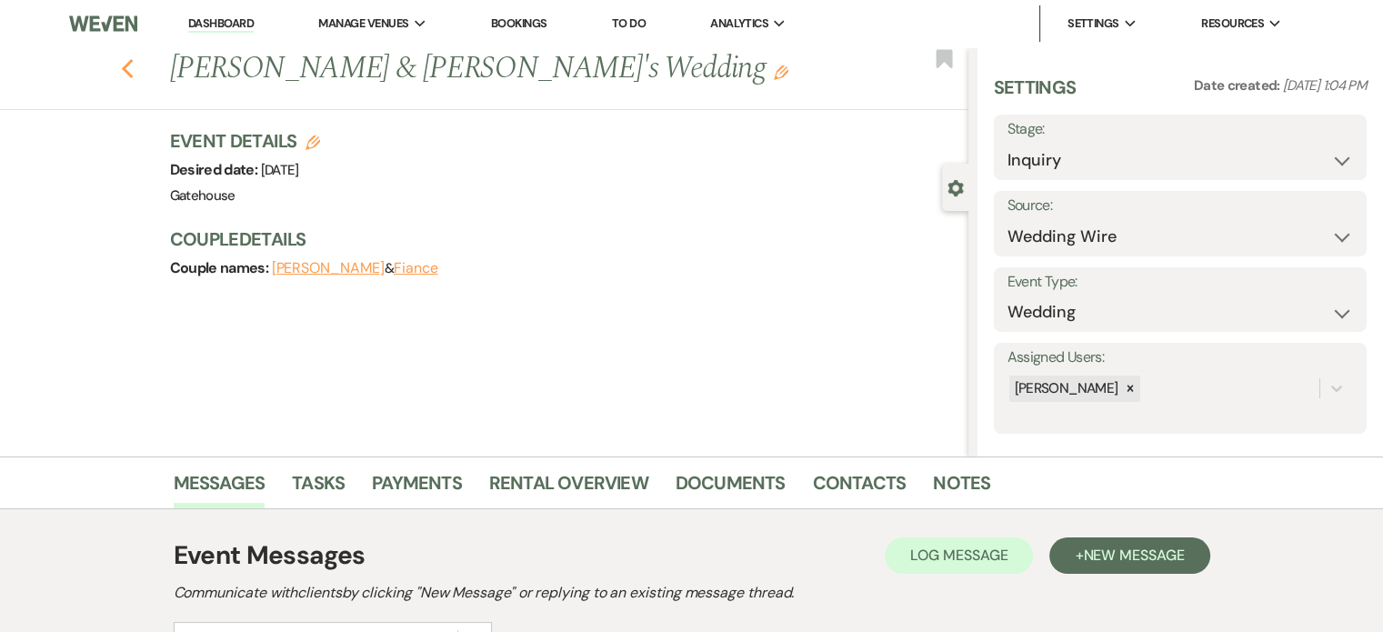
click at [135, 65] on icon "Previous" at bounding box center [128, 69] width 14 height 22
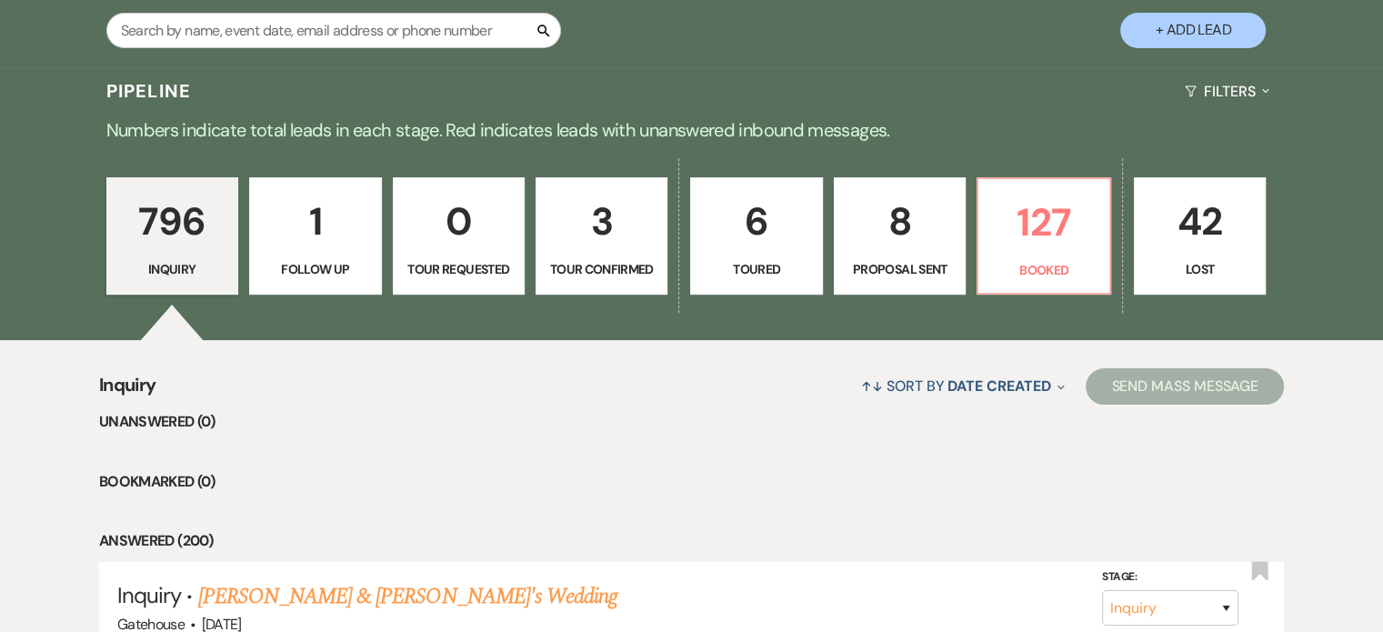
scroll to position [364, 0]
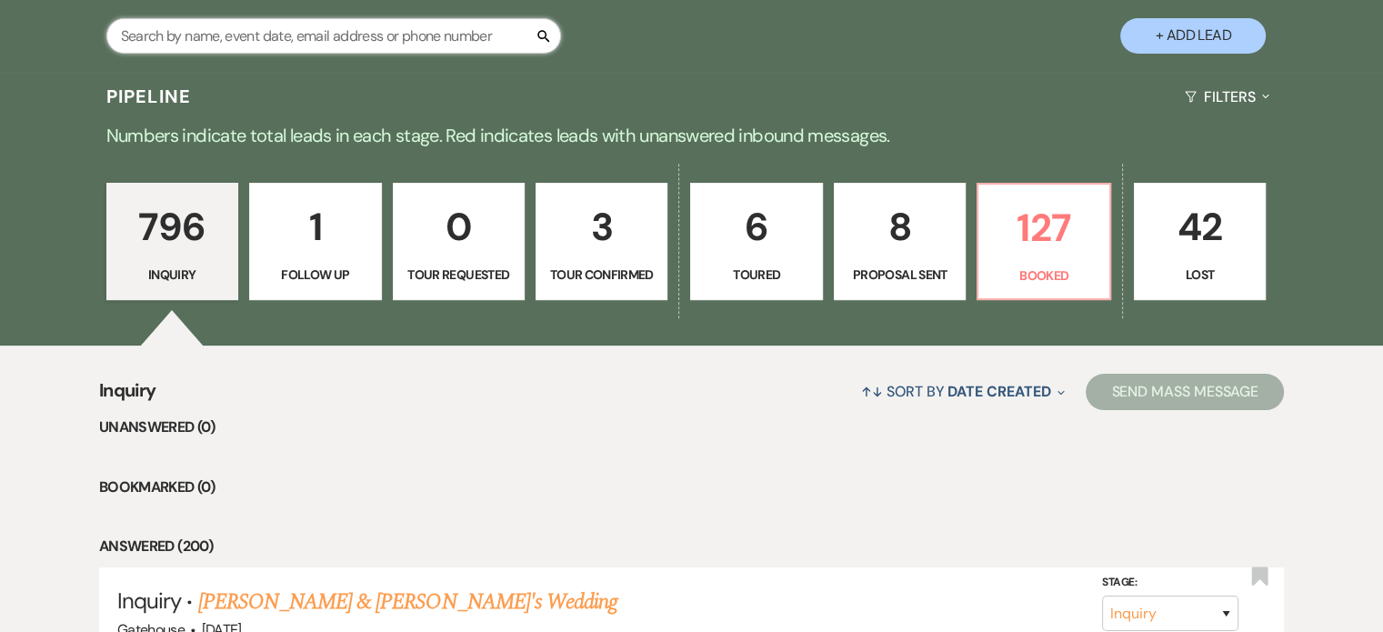
click at [375, 43] on input "text" at bounding box center [333, 35] width 455 height 35
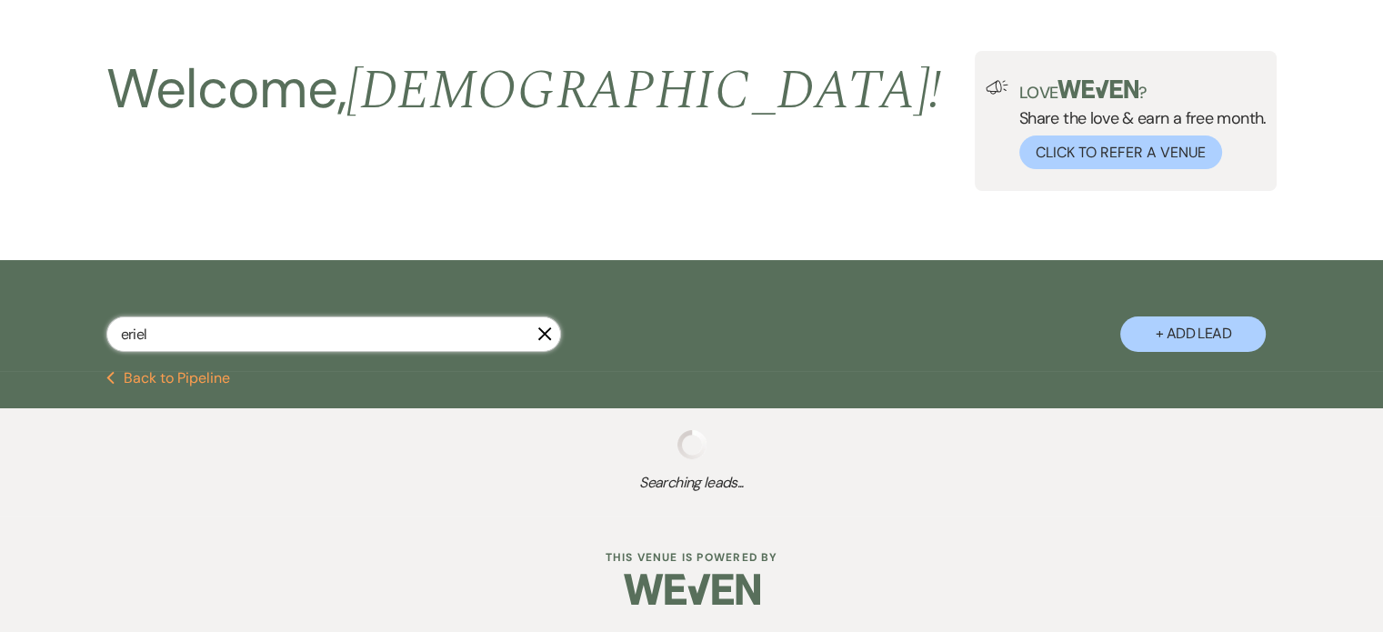
scroll to position [62, 0]
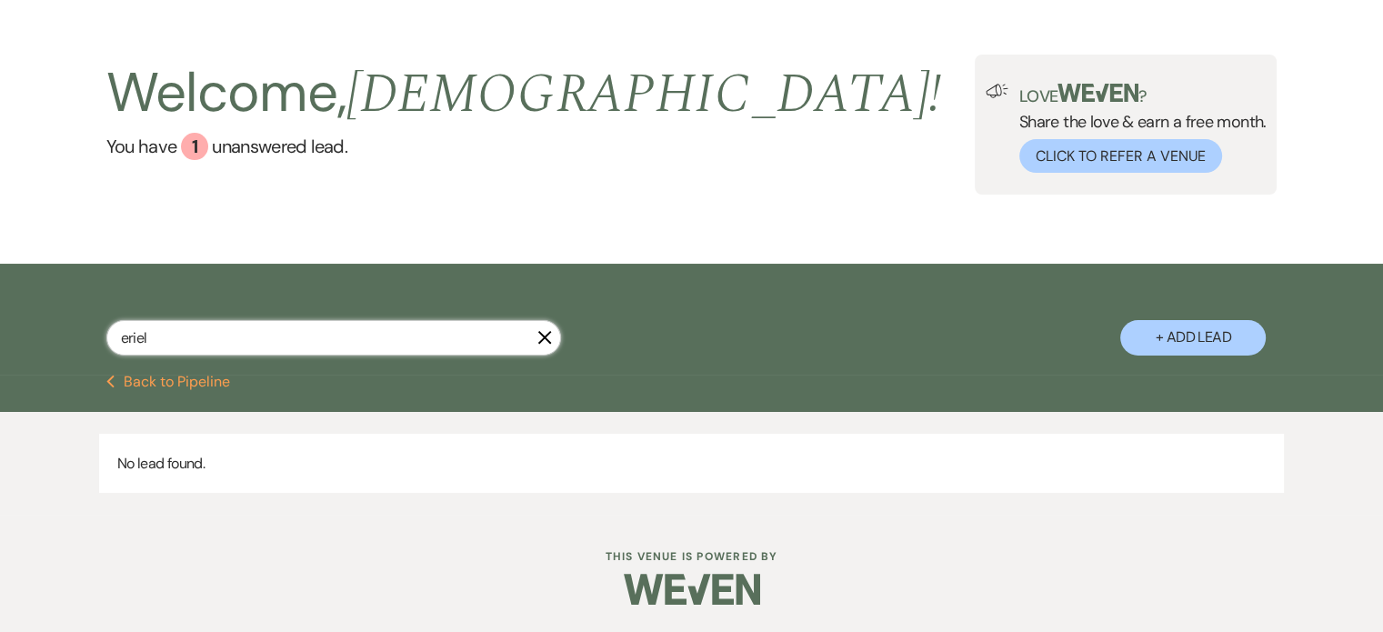
type input "eriel"
click at [1213, 330] on button "+ Add Lead" at bounding box center [1192, 337] width 145 height 35
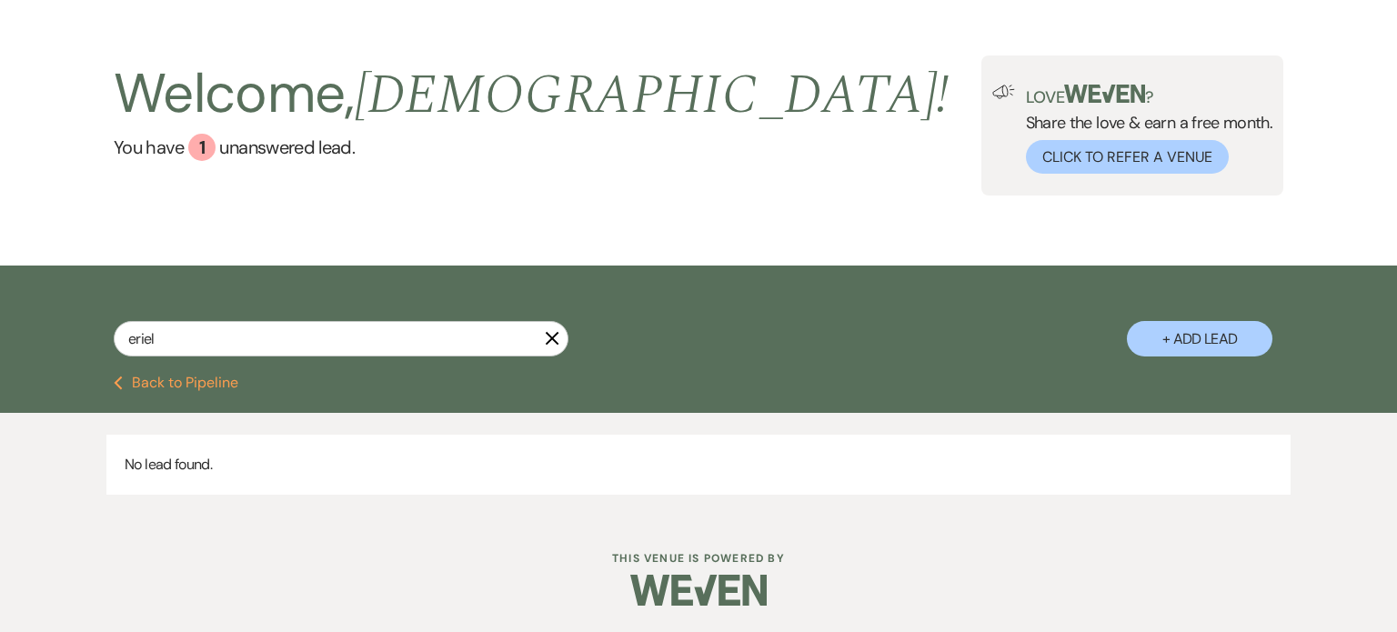
select select "669"
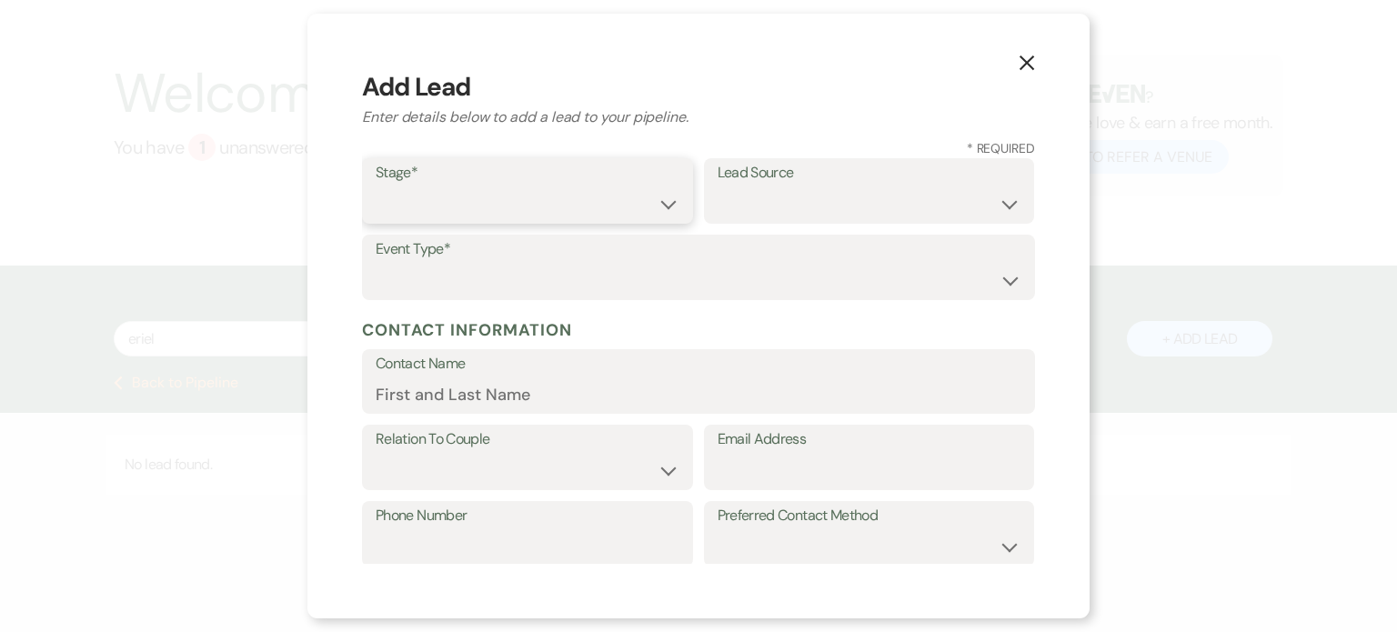
click at [501, 208] on select "Inquiry Follow Up Tour Requested Tour Confirmed Toured Proposal Sent Booked Lost" at bounding box center [528, 203] width 304 height 35
select select "1"
click at [376, 186] on select "Inquiry Follow Up Tour Requested Tour Confirmed Toured Proposal Sent Booked Lost" at bounding box center [528, 203] width 304 height 35
click at [744, 209] on select "Weven Venue Website Instagram Facebook Pinterest Google The Knot Wedding Wire H…" at bounding box center [869, 203] width 304 height 35
select select "5"
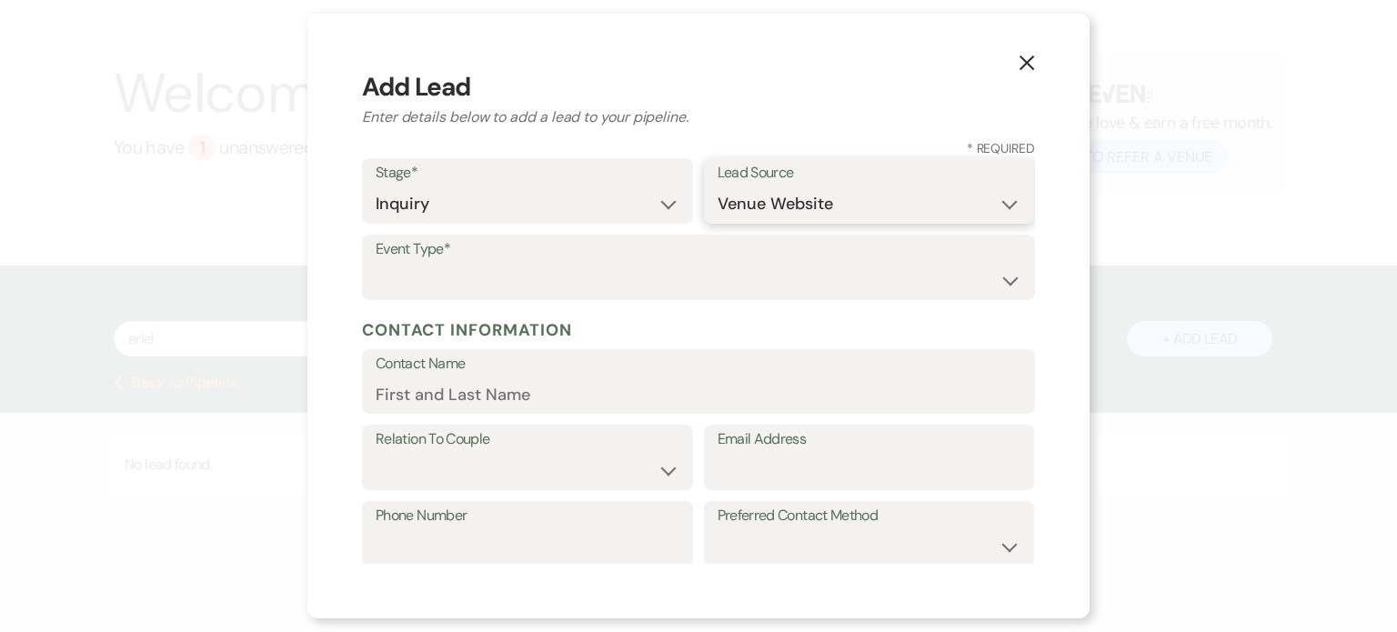
click at [717, 186] on select "Weven Venue Website Instagram Facebook Pinterest Google The Knot Wedding Wire H…" at bounding box center [869, 203] width 304 height 35
click at [585, 283] on select "Wedding Anniversary Party Baby Shower Bachelorette / Bachelor Party Birthday Pa…" at bounding box center [699, 280] width 646 height 35
select select "1"
click at [376, 263] on select "Wedding Anniversary Party Baby Shower Bachelorette / Bachelor Party Birthday Pa…" at bounding box center [699, 280] width 646 height 35
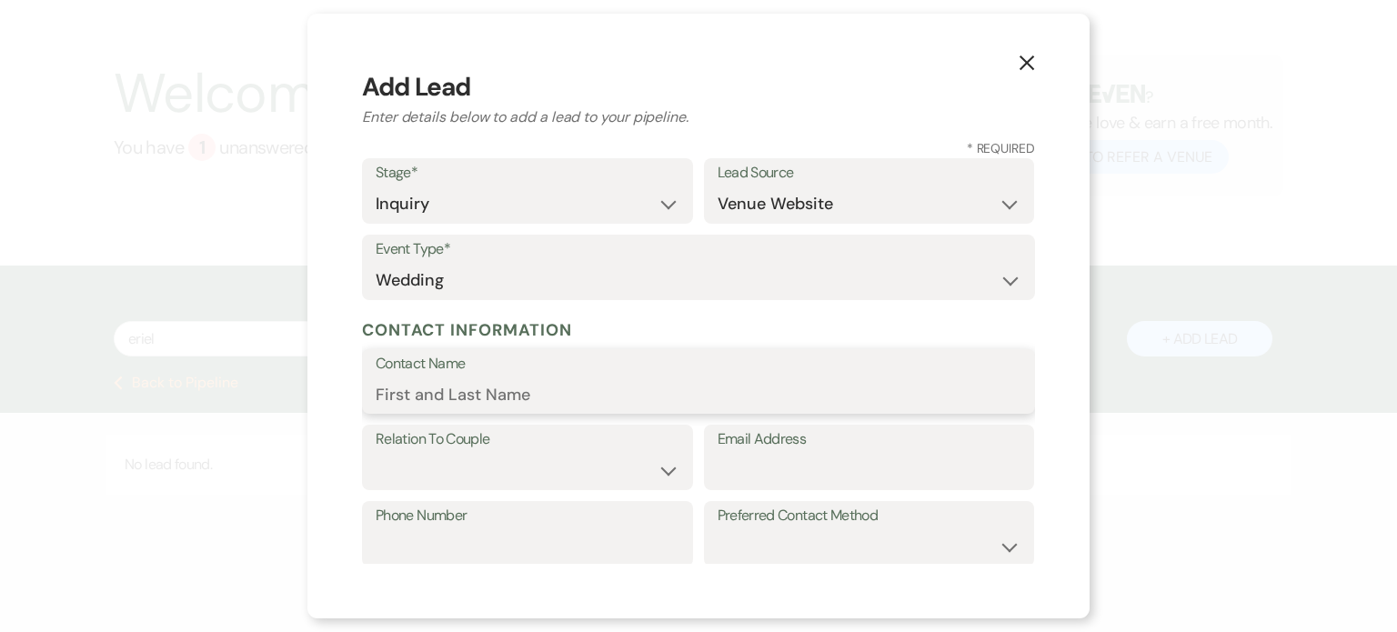
click at [535, 395] on input "Contact Name" at bounding box center [699, 393] width 646 height 35
type input "[PERSON_NAME]"
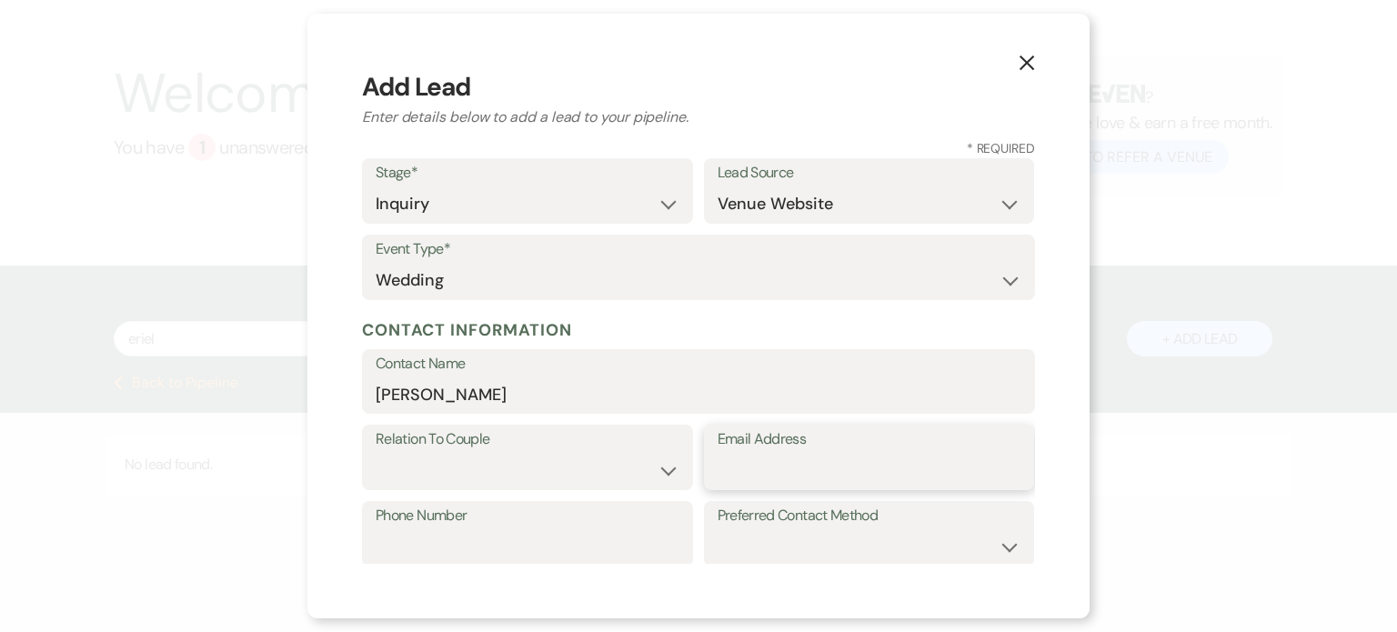
click at [789, 475] on input "Email Address" at bounding box center [869, 470] width 304 height 35
paste input "[EMAIL_ADDRESS][DOMAIN_NAME]"
type input "[EMAIL_ADDRESS][DOMAIN_NAME]"
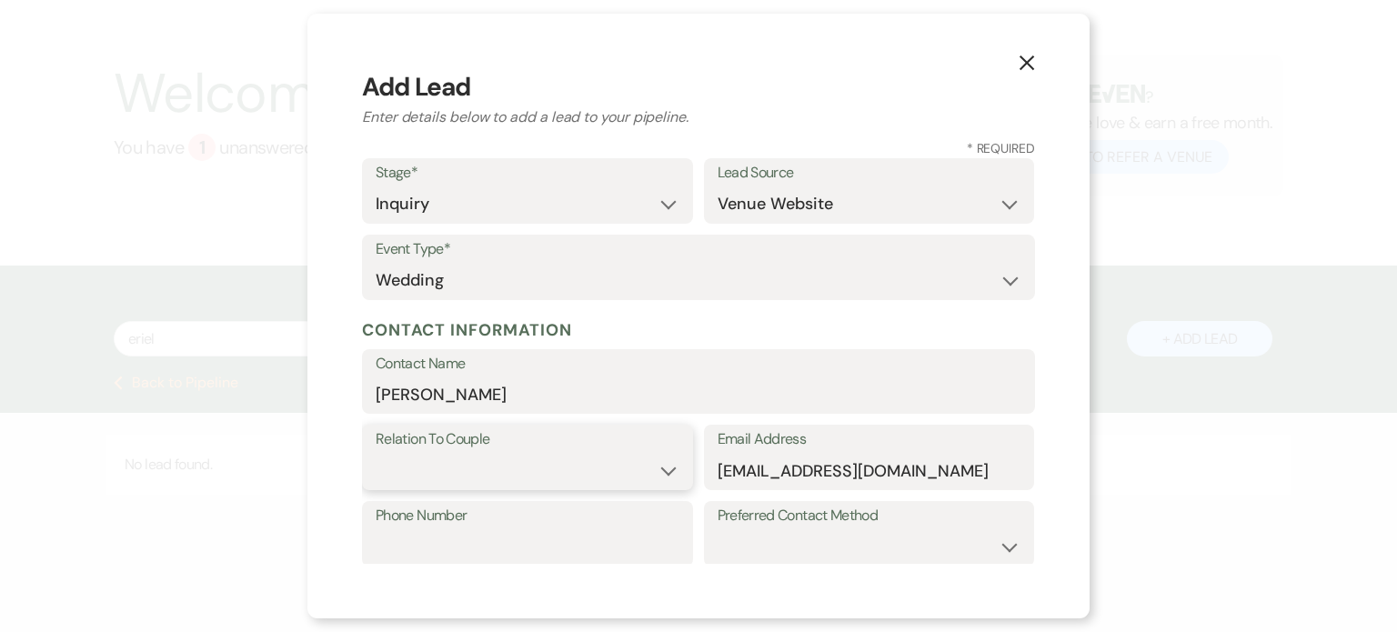
click at [538, 474] on select "Couple Planner Parent of Couple Family Member Friend Other" at bounding box center [528, 470] width 304 height 35
select select "1"
click at [376, 453] on select "Couple Planner Parent of Couple Family Member Friend Other" at bounding box center [528, 470] width 304 height 35
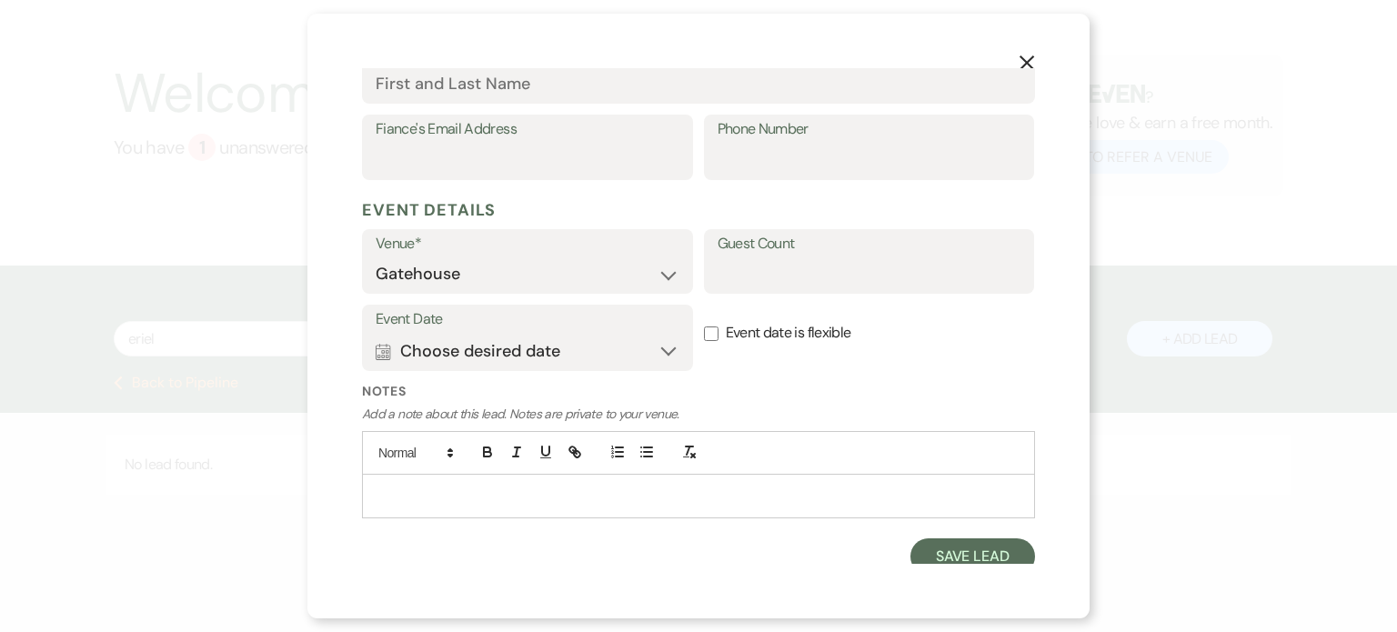
scroll to position [583, 0]
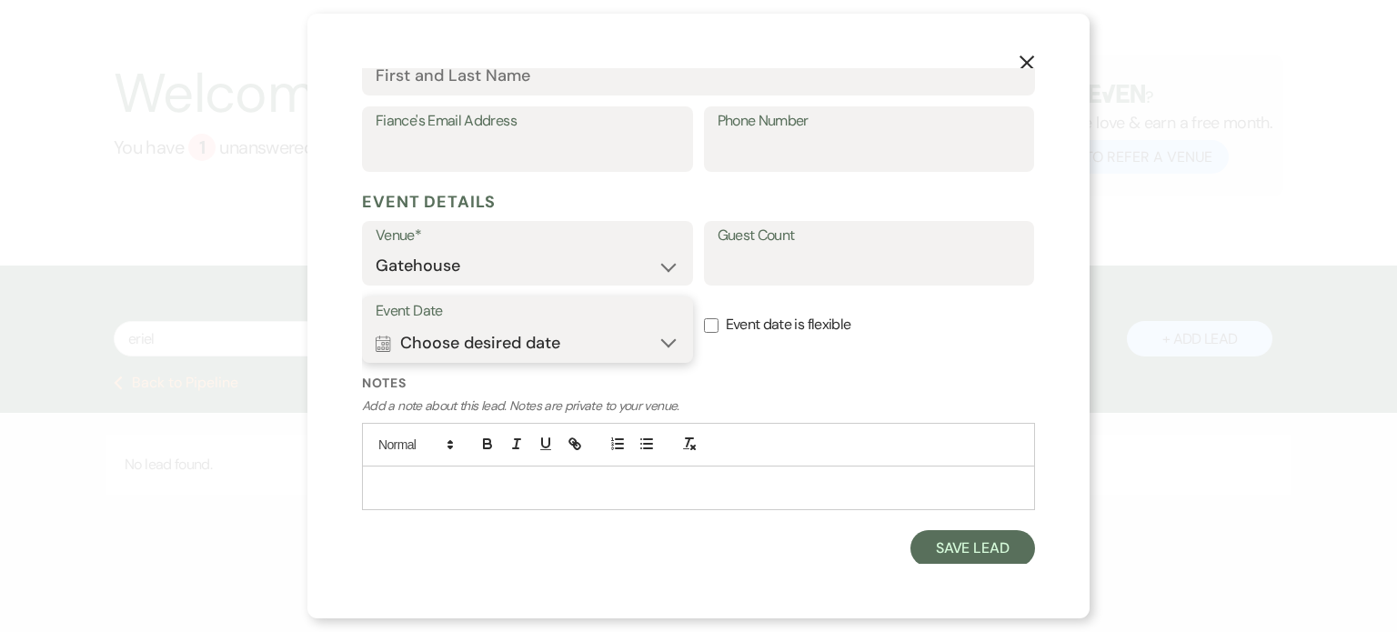
click at [527, 340] on button "Calendar Choose desired date Expand" at bounding box center [528, 343] width 304 height 36
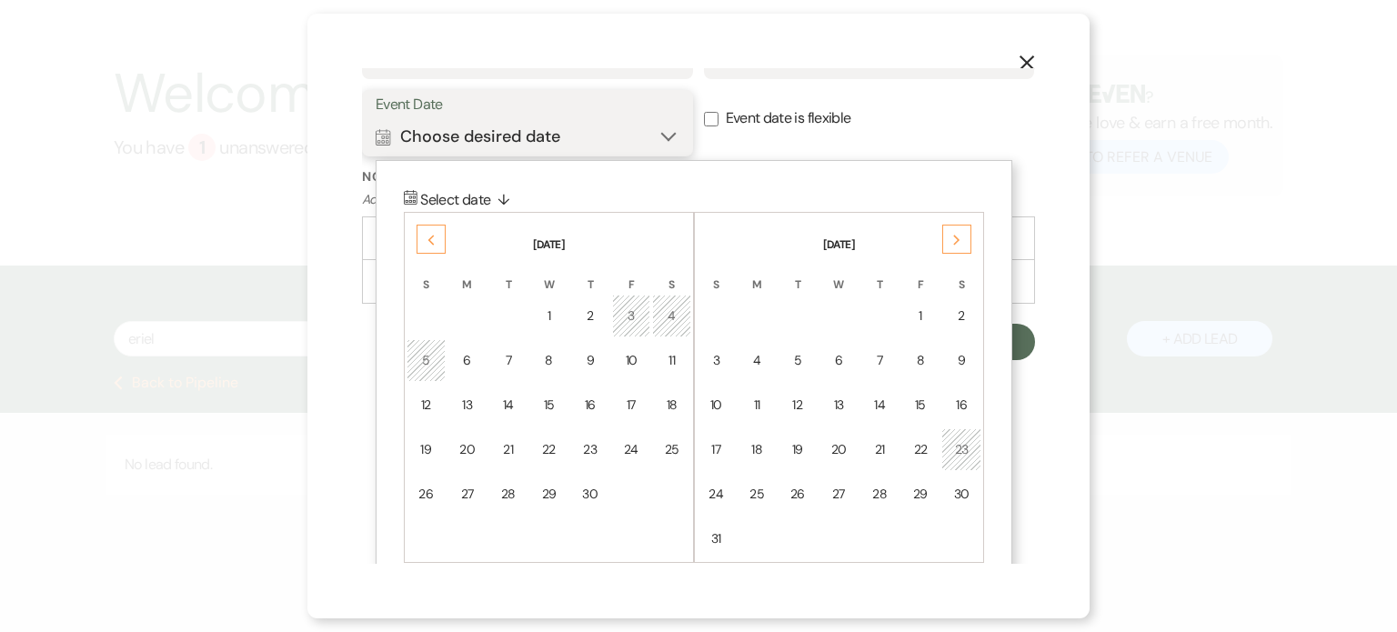
scroll to position [809, 0]
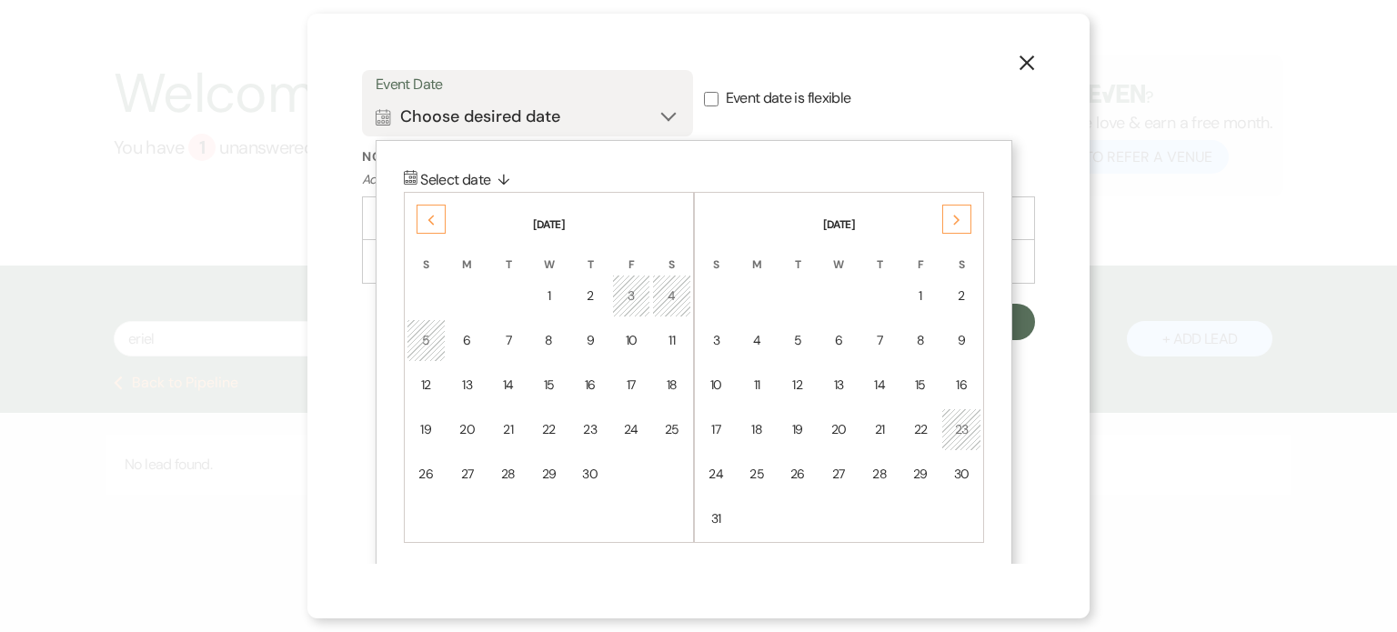
click at [960, 217] on icon "Next" at bounding box center [956, 220] width 9 height 11
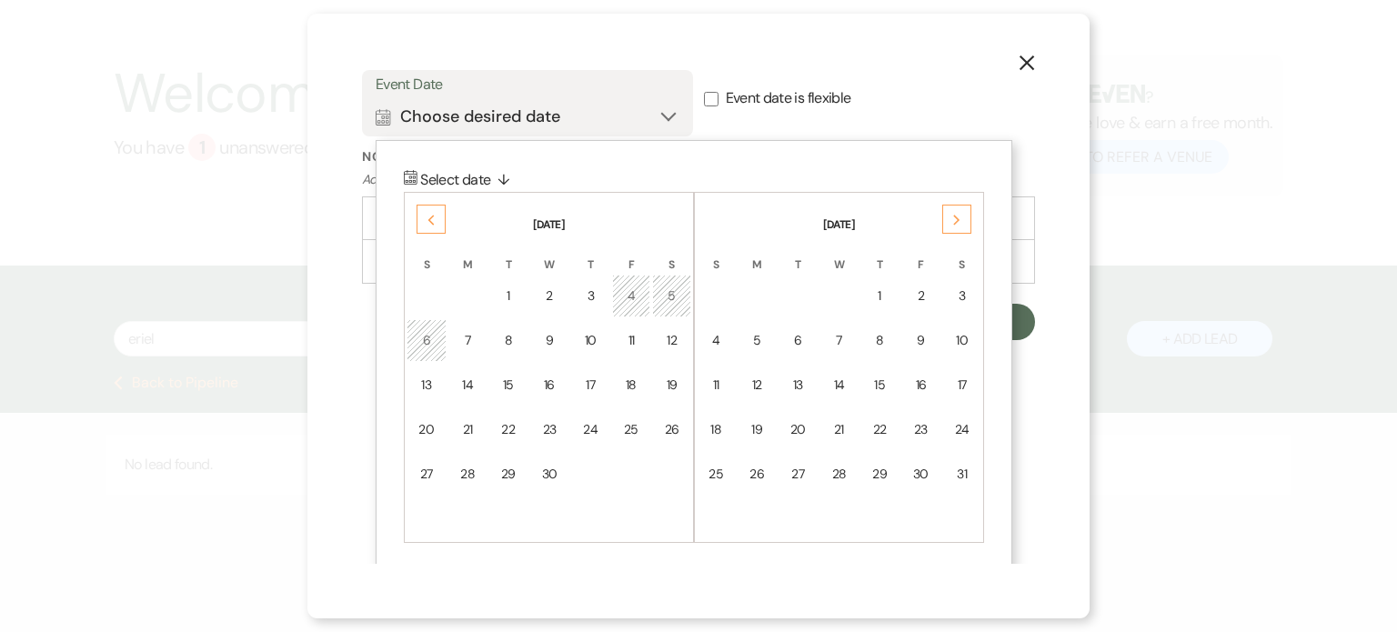
click at [960, 217] on icon "Next" at bounding box center [956, 220] width 9 height 11
click at [798, 377] on div "17" at bounding box center [797, 385] width 15 height 19
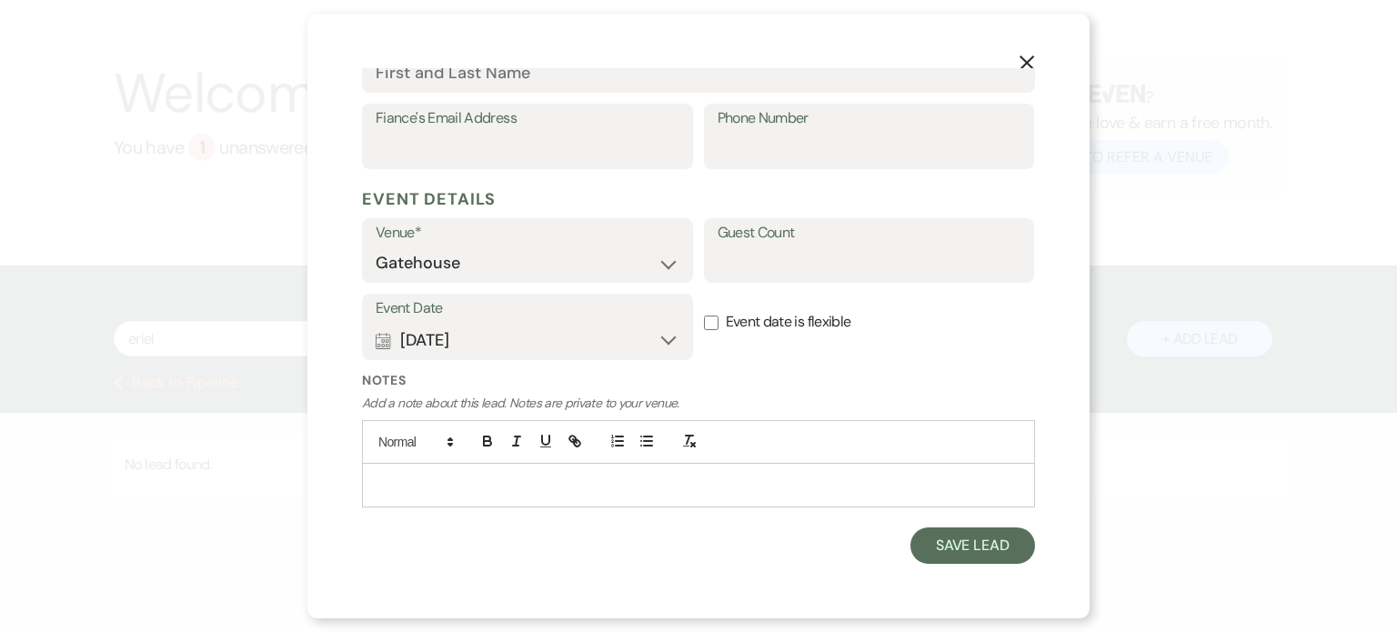
scroll to position [583, 0]
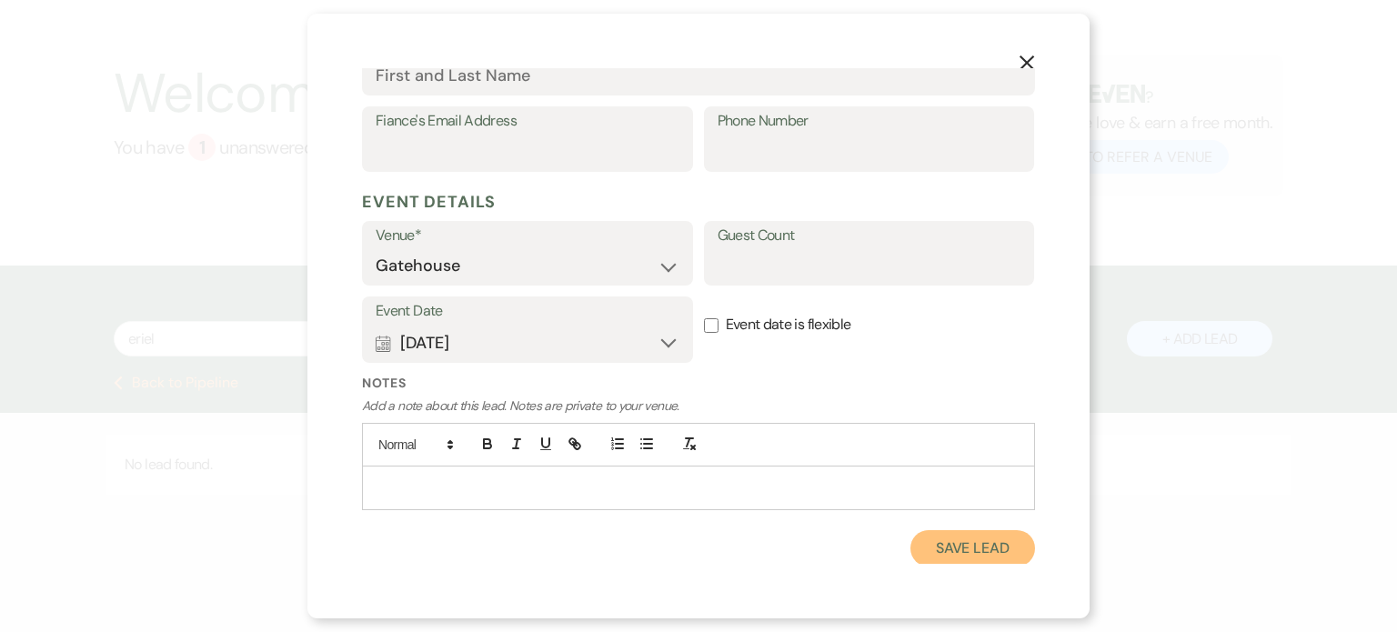
click at [964, 537] on button "Save Lead" at bounding box center [972, 548] width 125 height 36
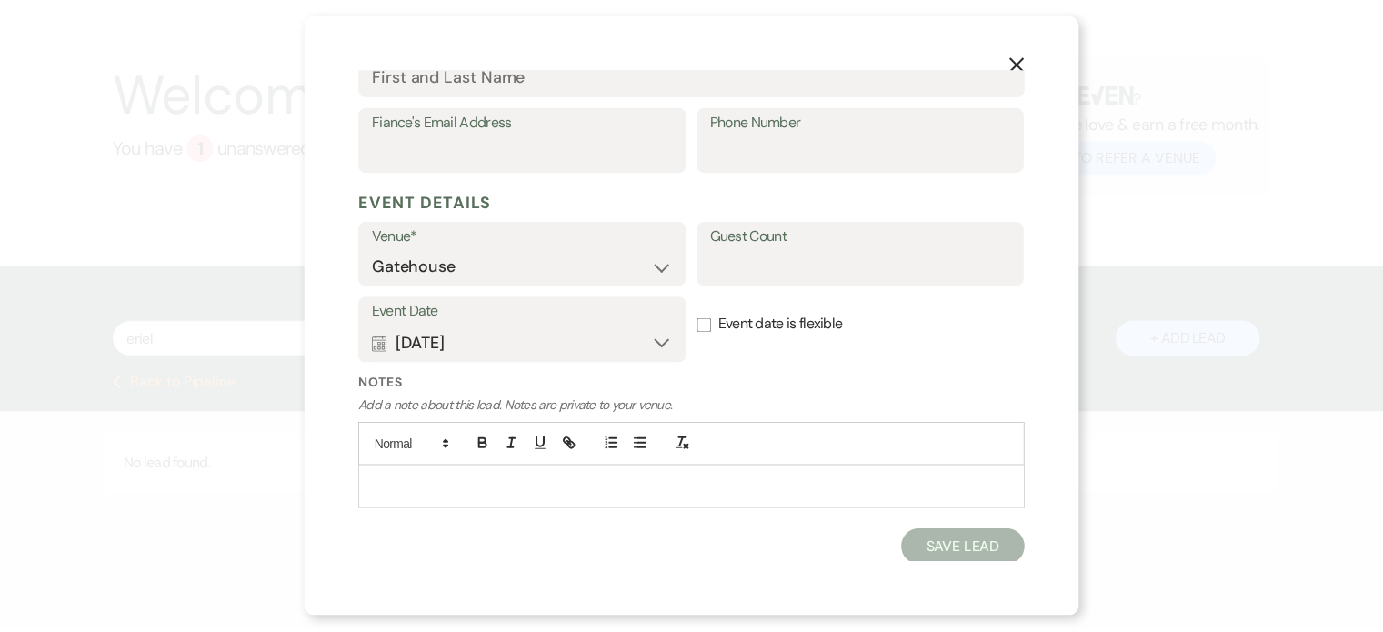
scroll to position [62, 0]
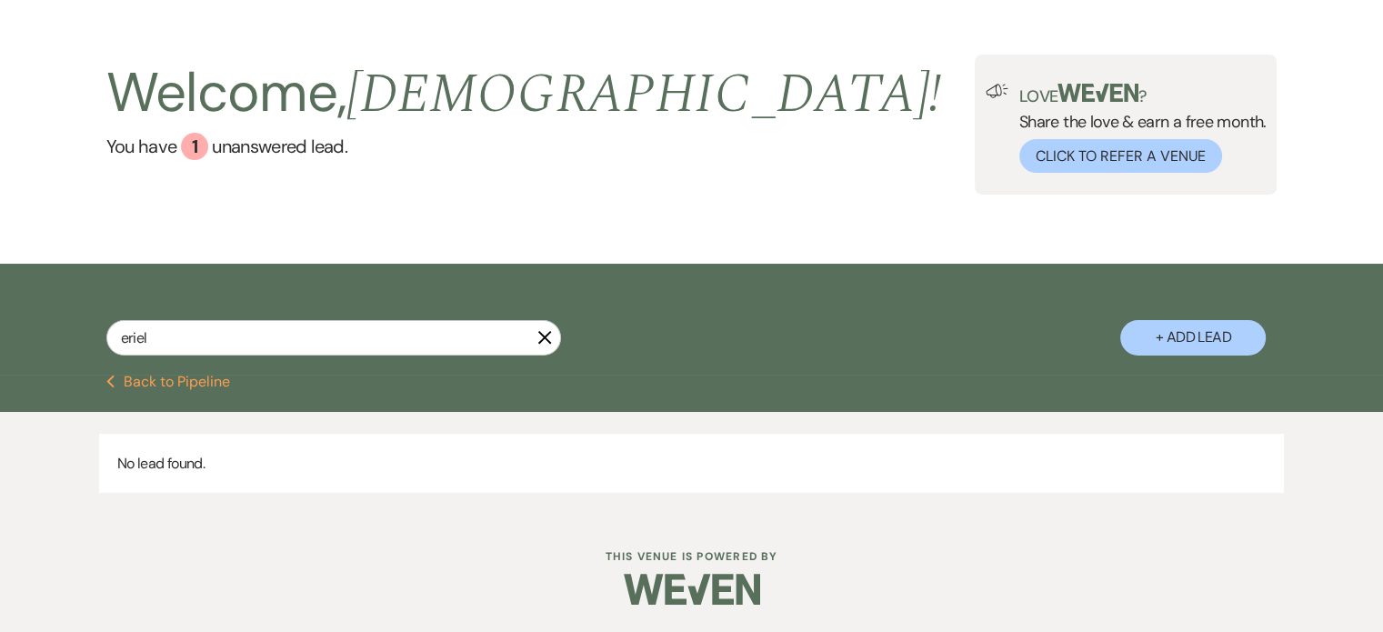
click at [190, 375] on button "Previous Back to Pipeline" at bounding box center [168, 382] width 125 height 15
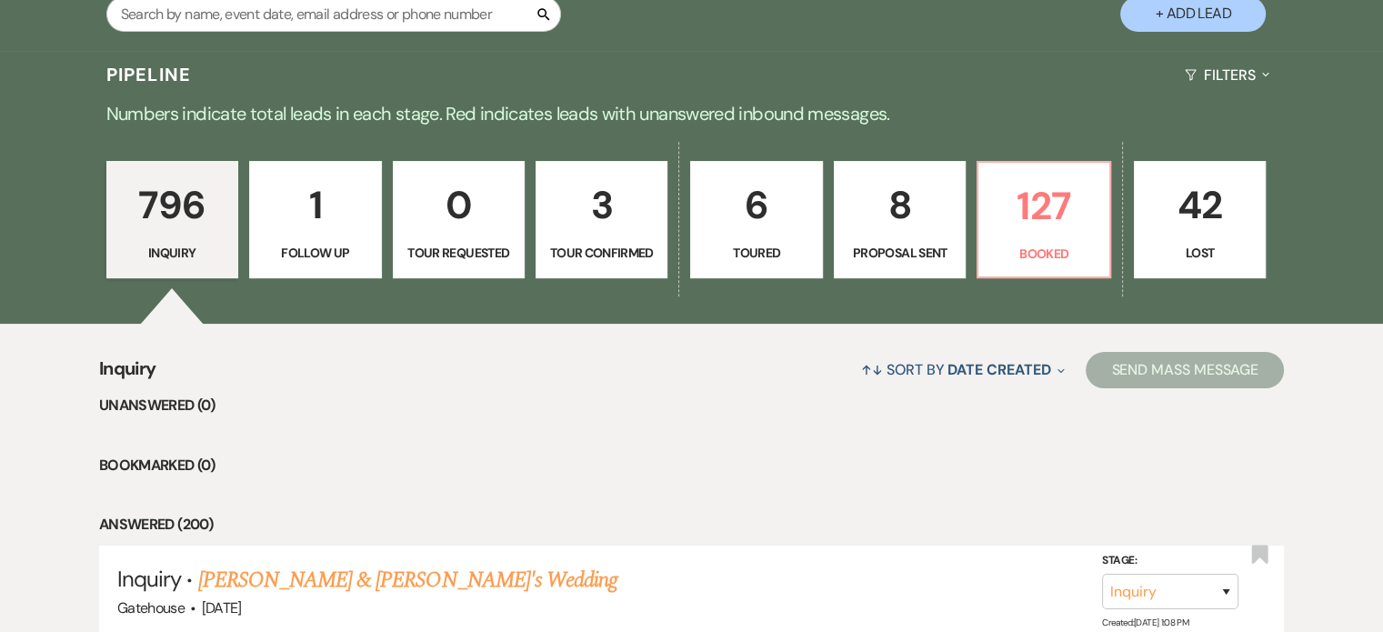
scroll to position [546, 0]
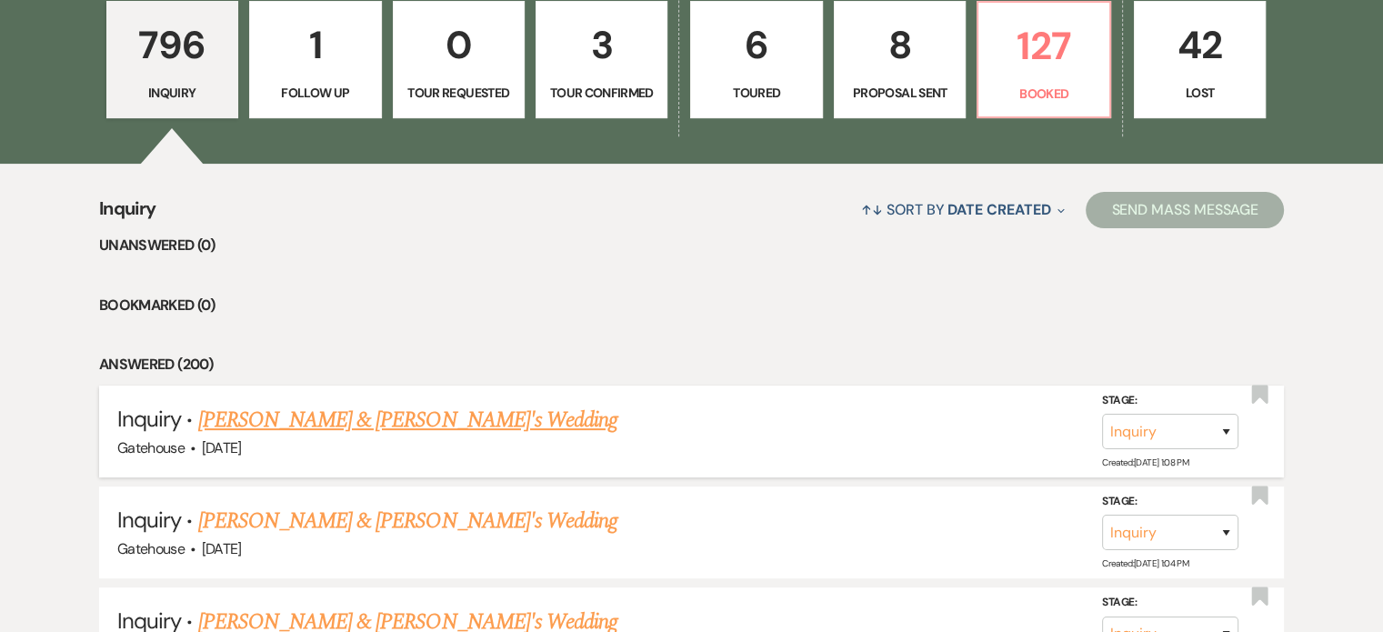
click at [425, 416] on link "[PERSON_NAME] & [PERSON_NAME]'s Wedding" at bounding box center [408, 420] width 420 height 33
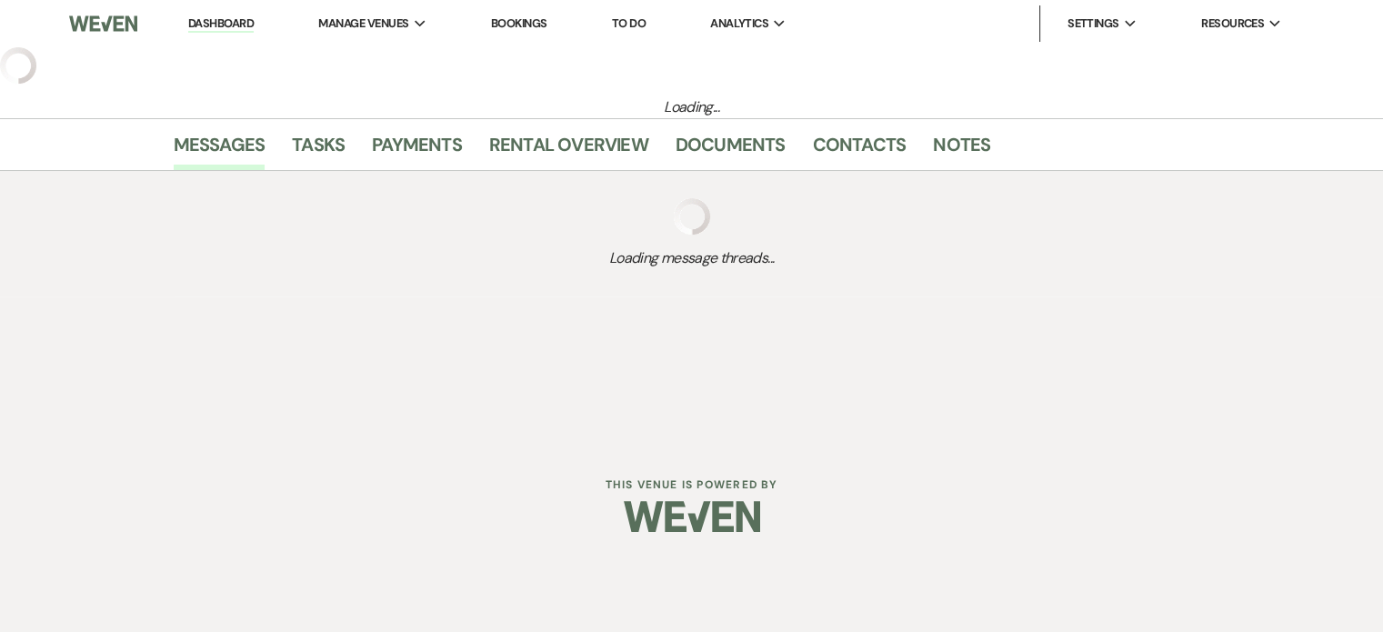
select select "5"
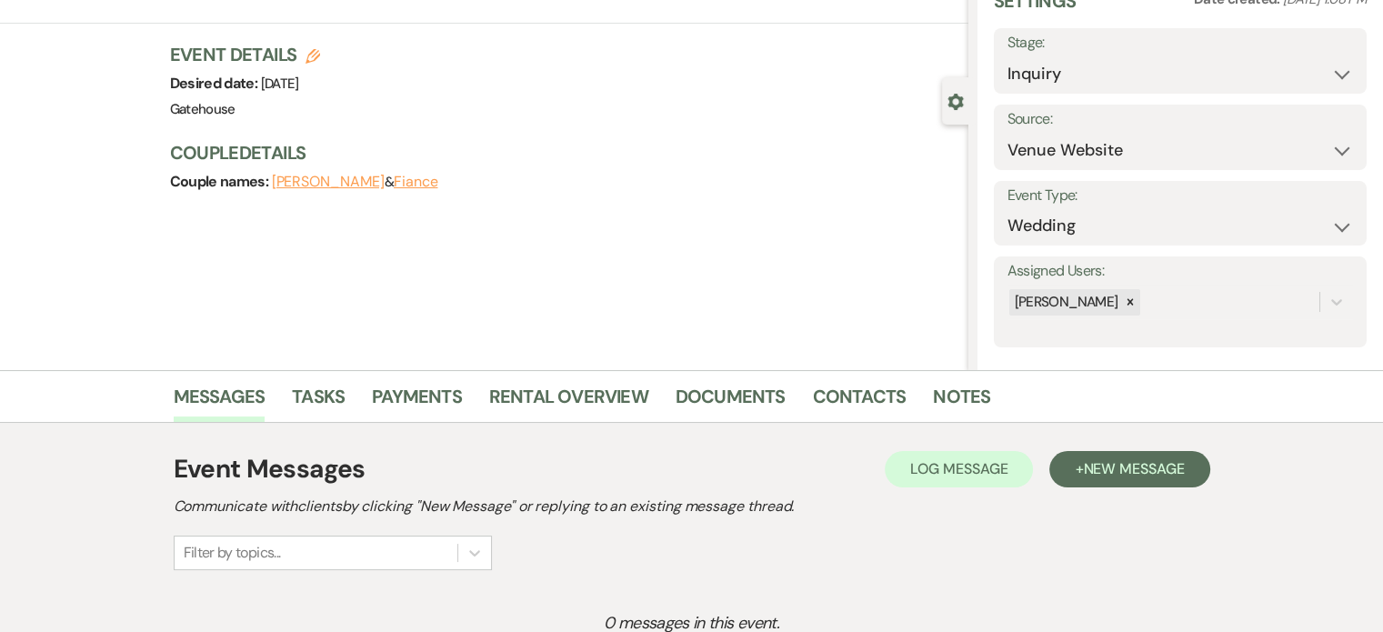
scroll to position [182, 0]
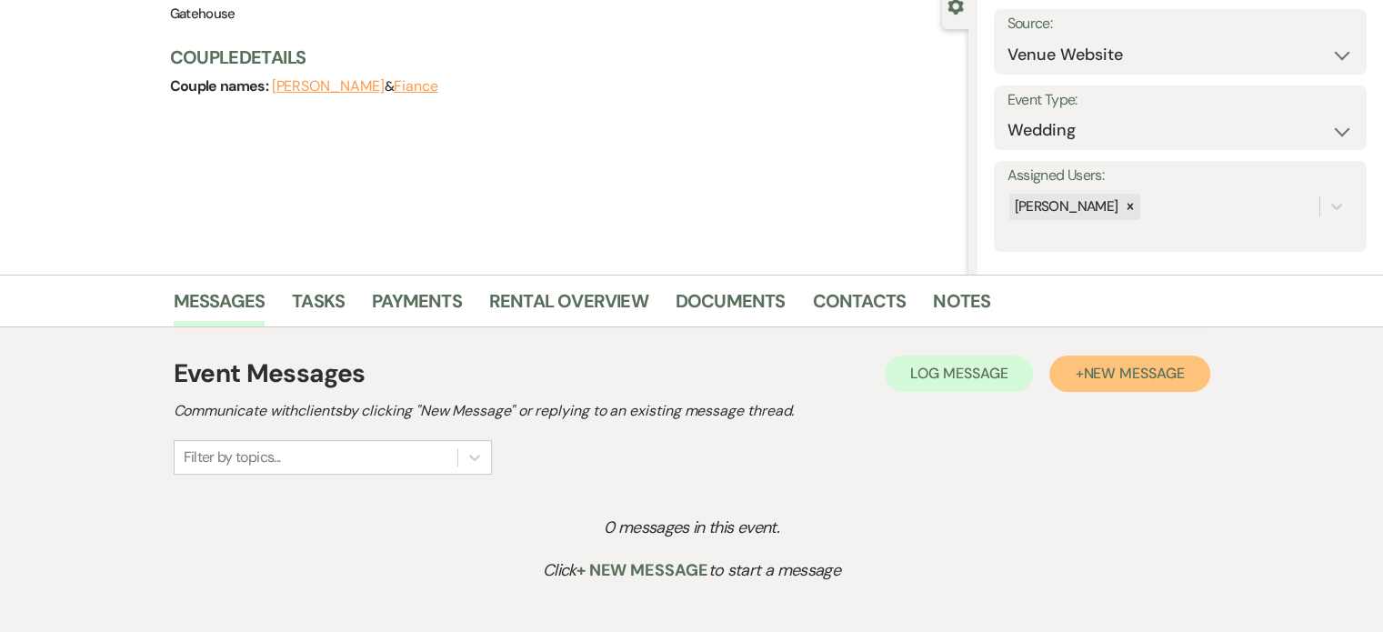
click at [1139, 363] on button "+ New Message" at bounding box center [1129, 374] width 160 height 36
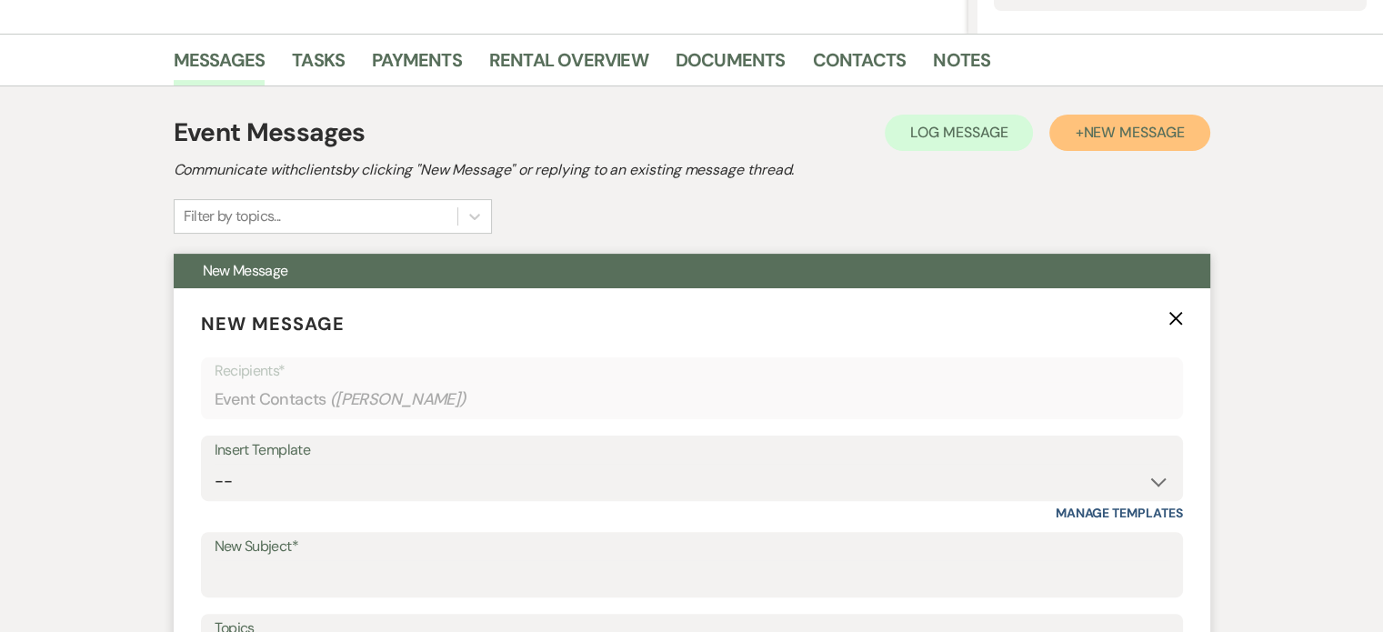
scroll to position [455, 0]
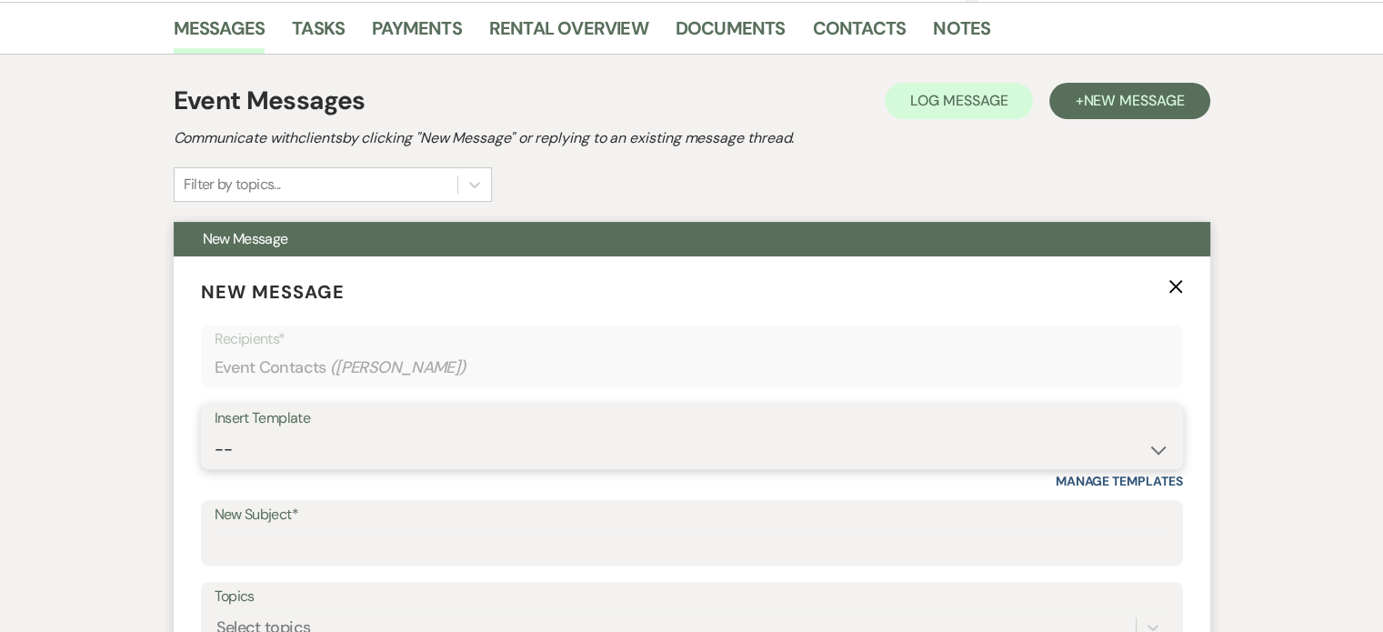
click at [332, 452] on select "-- Tour Request Response Proposal 6-9 Month Check-in Happy 1 Month Anniversary!…" at bounding box center [692, 449] width 955 height 35
select select "2237"
click at [215, 432] on select "-- Tour Request Response Proposal 6-9 Month Check-in Happy 1 Month Anniversary!…" at bounding box center [692, 449] width 955 height 35
type input "Let's Plan Something Wonderful at The Gatehouse!"
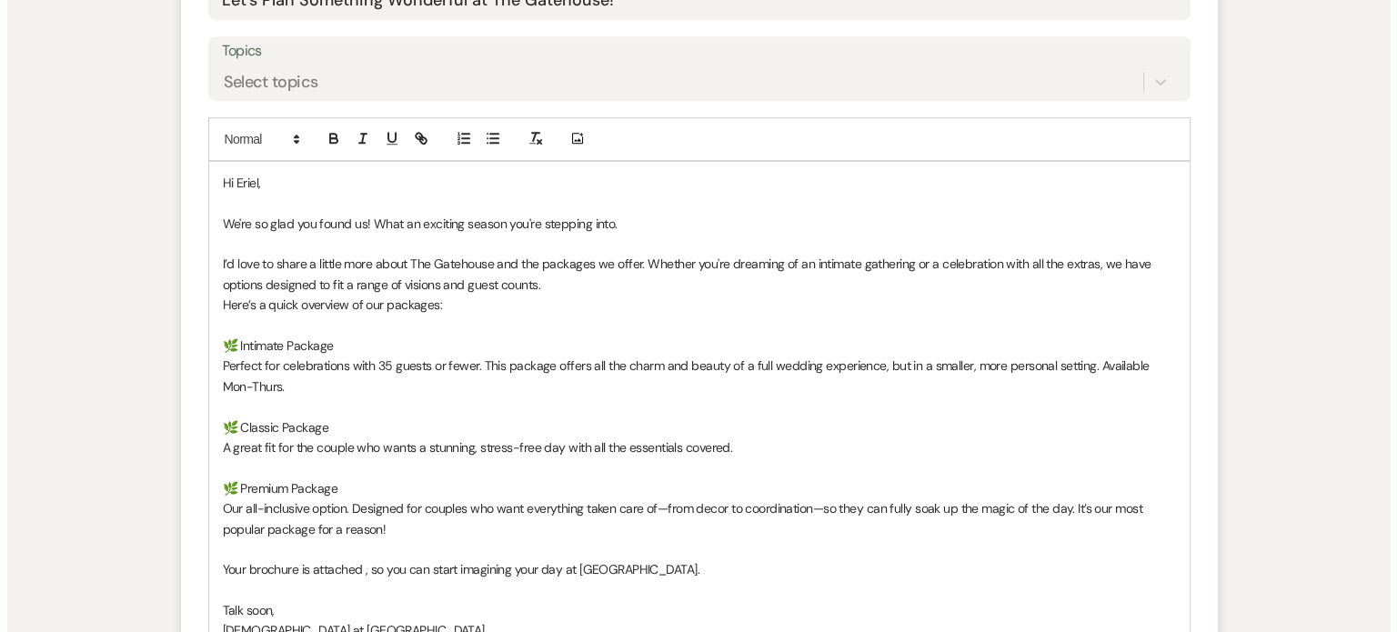
scroll to position [1273, 0]
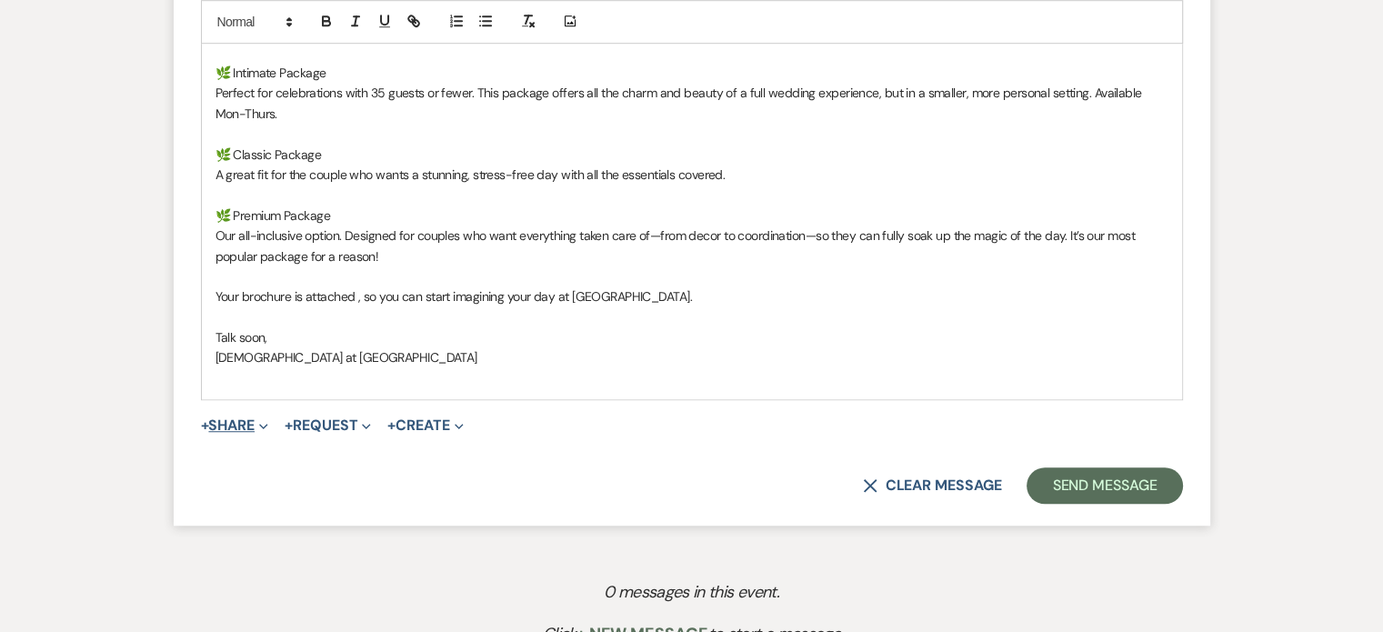
click at [218, 421] on button "+ Share Expand" at bounding box center [235, 425] width 68 height 15
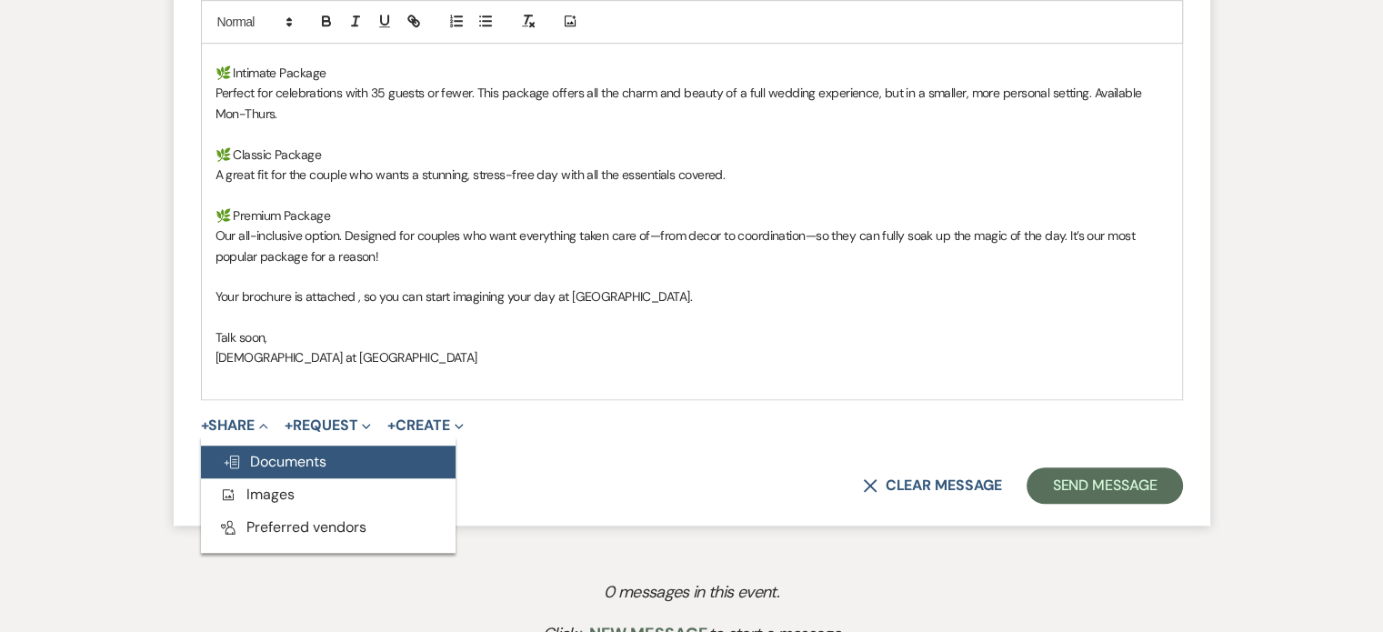
click at [280, 458] on span "Doc Upload Documents" at bounding box center [275, 461] width 104 height 19
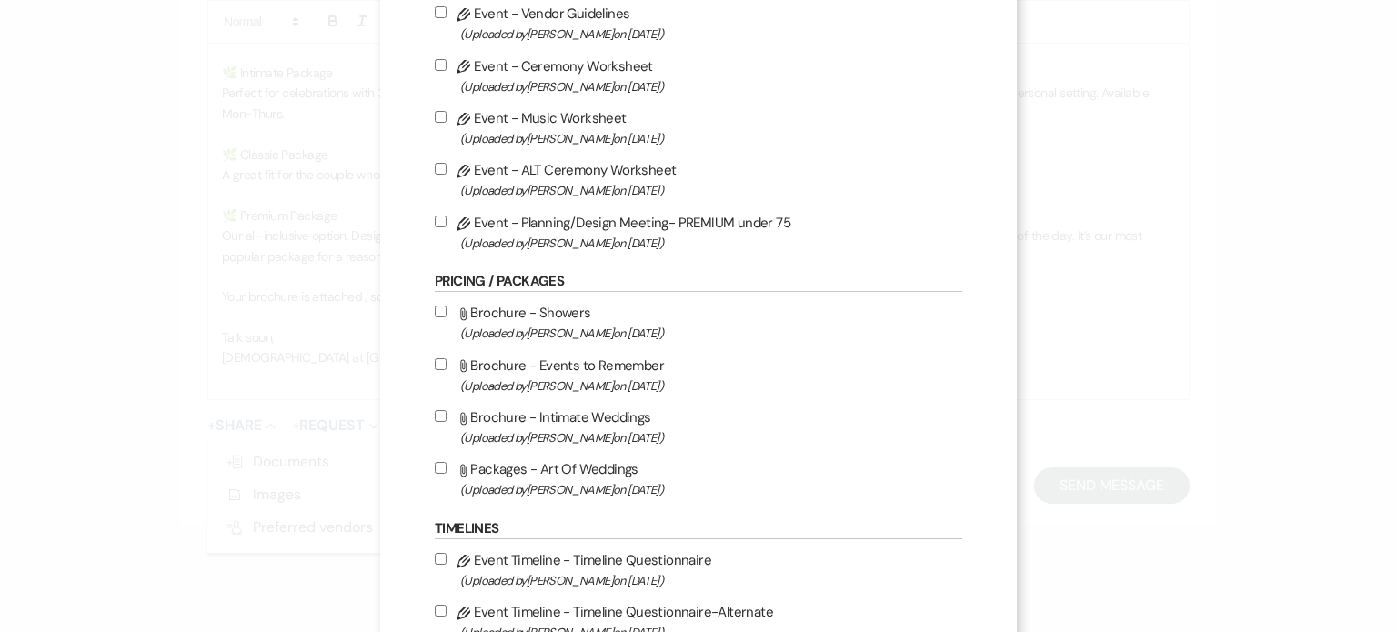
scroll to position [1091, 0]
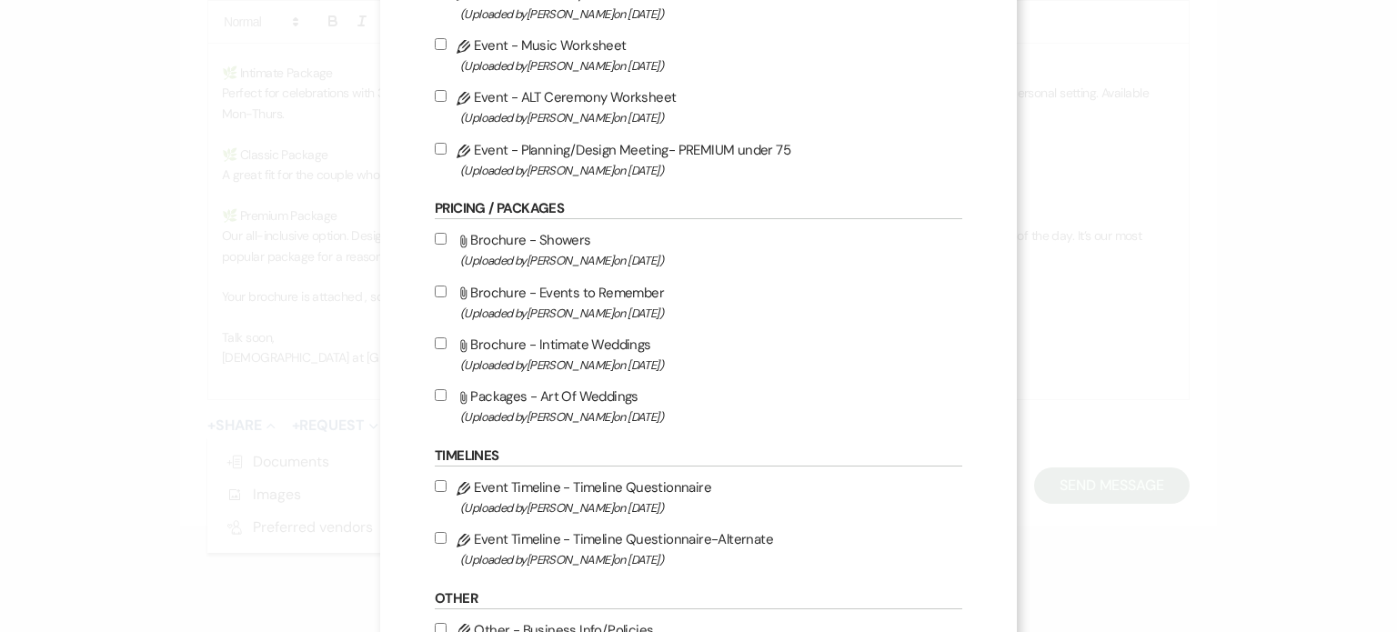
click at [583, 409] on label "Attach File Packages - Art Of Weddings (Uploaded by [PERSON_NAME] on [DATE] )" at bounding box center [698, 406] width 527 height 43
click at [446, 401] on input "Attach File Packages - Art Of Weddings (Uploaded by [PERSON_NAME] on [DATE] )" at bounding box center [441, 395] width 12 height 12
checkbox input "true"
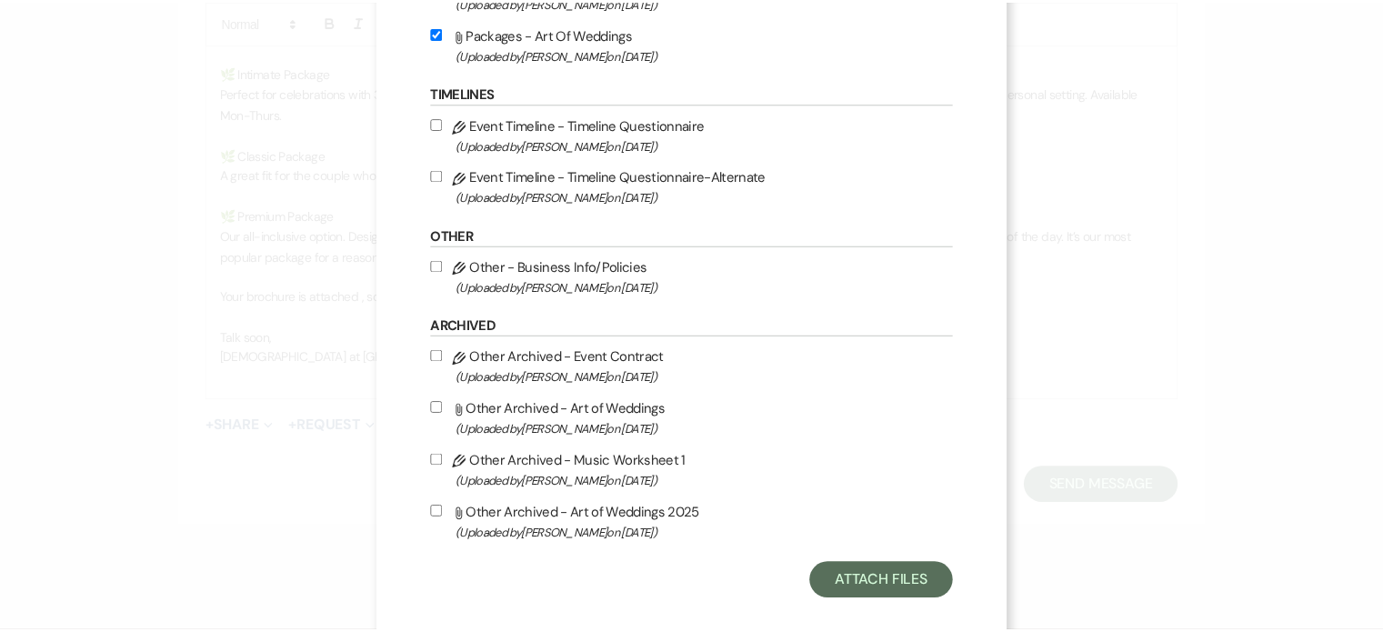
scroll to position [1455, 0]
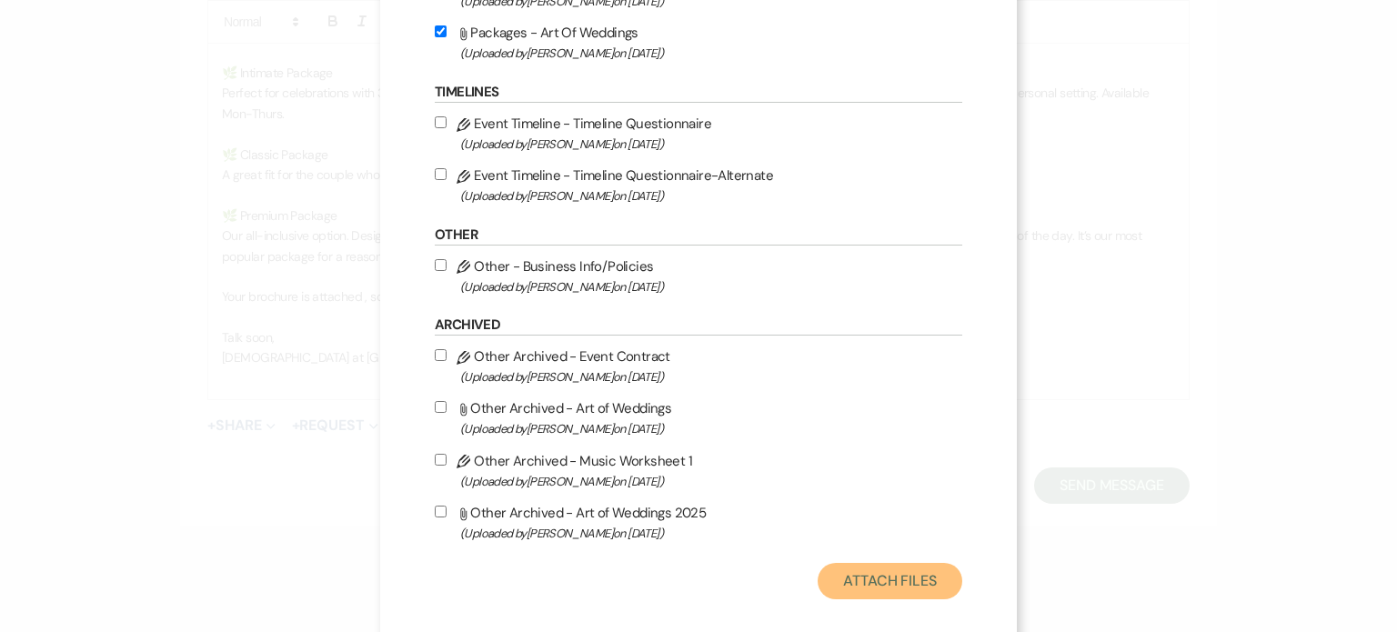
click at [887, 596] on button "Attach Files" at bounding box center [889, 581] width 145 height 36
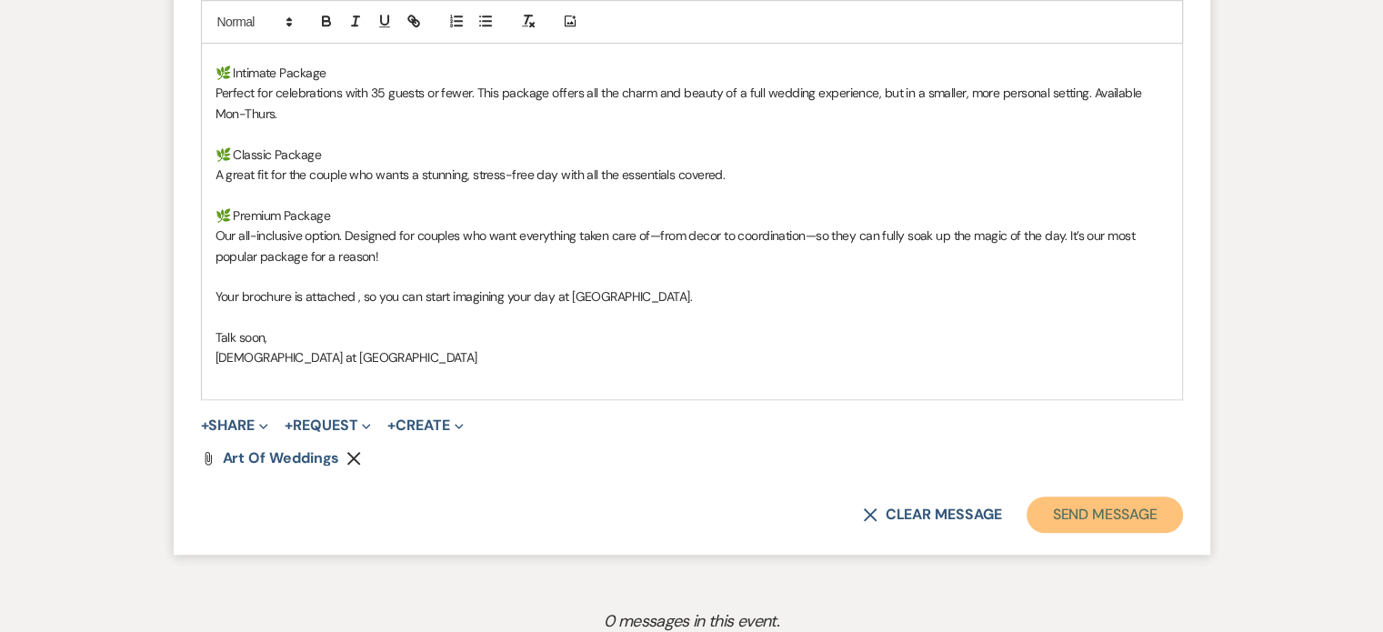
click at [1078, 507] on button "Send Message" at bounding box center [1104, 514] width 155 height 36
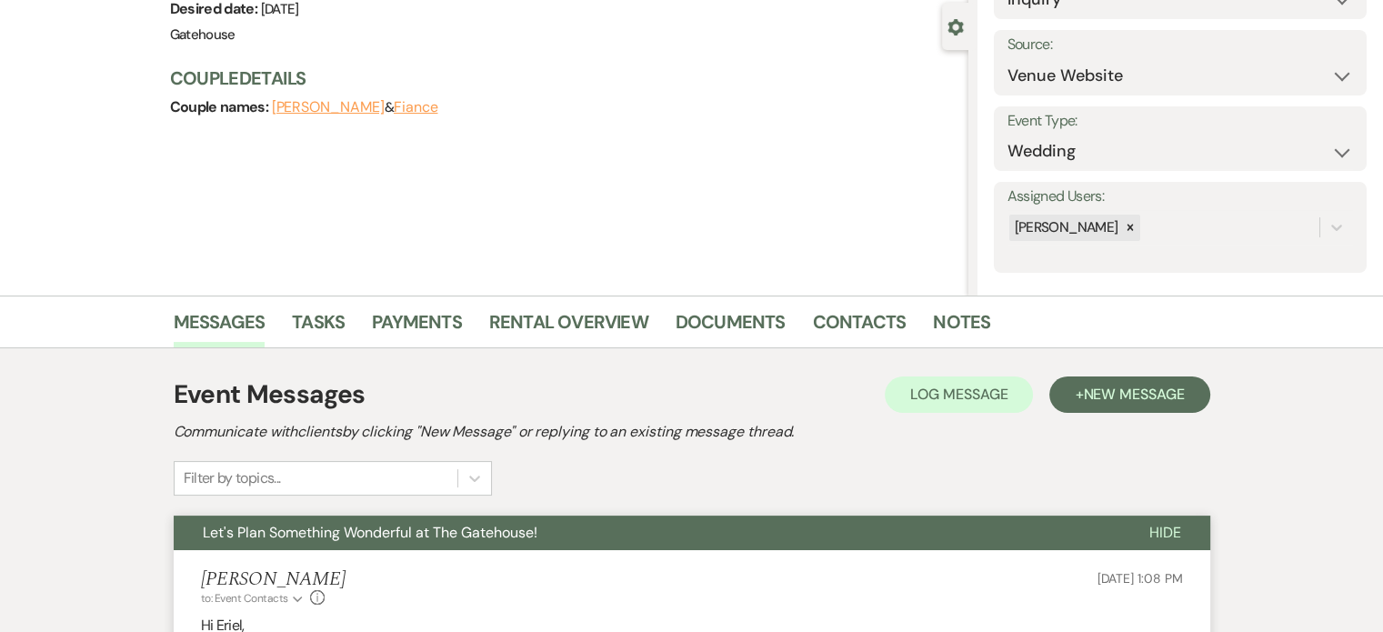
scroll to position [53, 0]
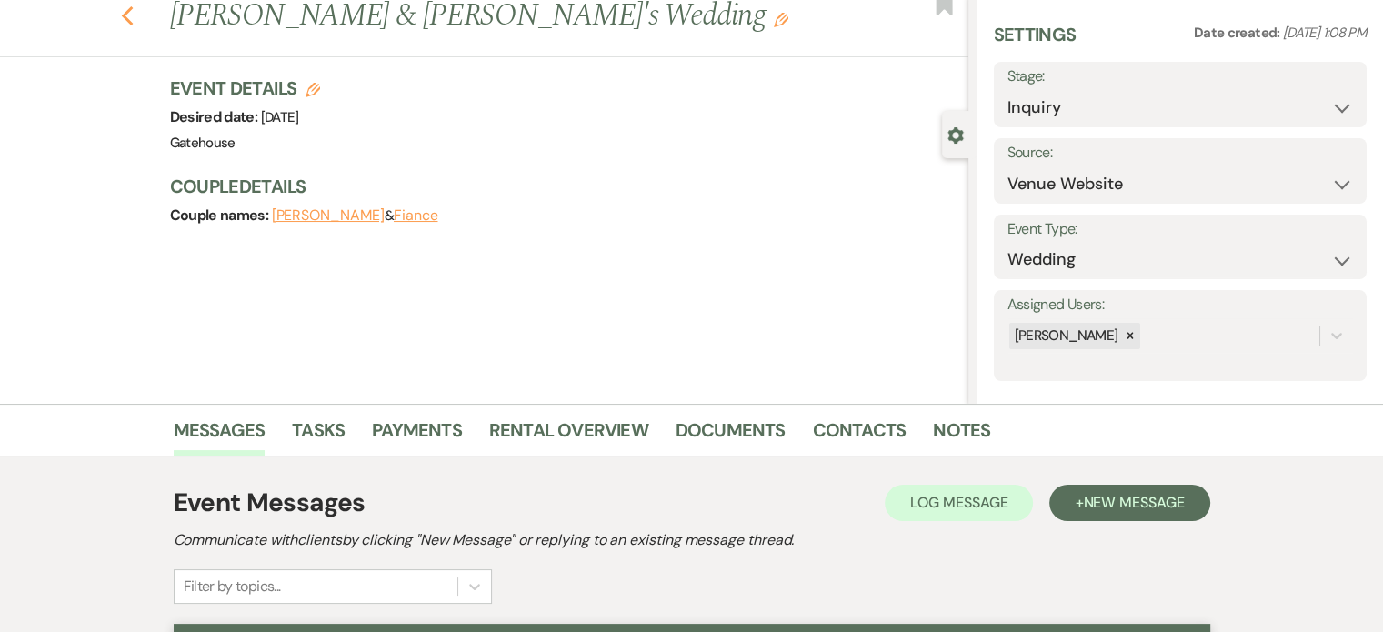
click at [134, 16] on icon "Previous" at bounding box center [128, 16] width 14 height 22
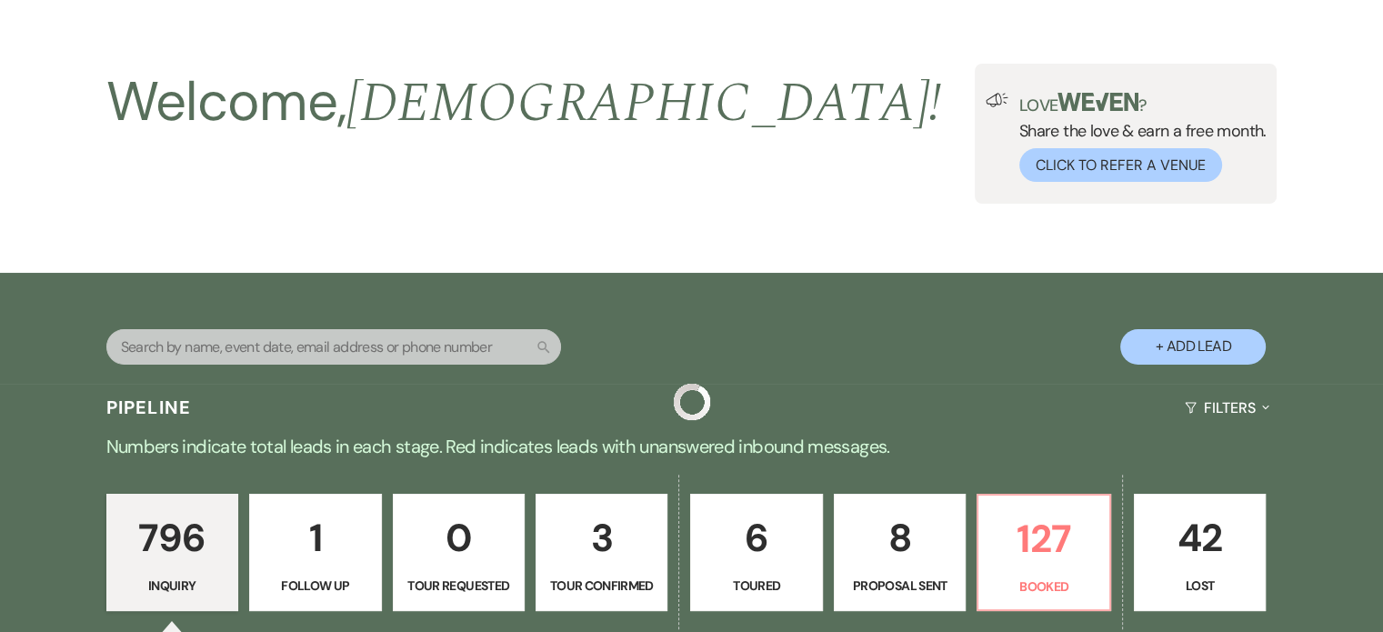
scroll to position [546, 0]
